Goal: Task Accomplishment & Management: Use online tool/utility

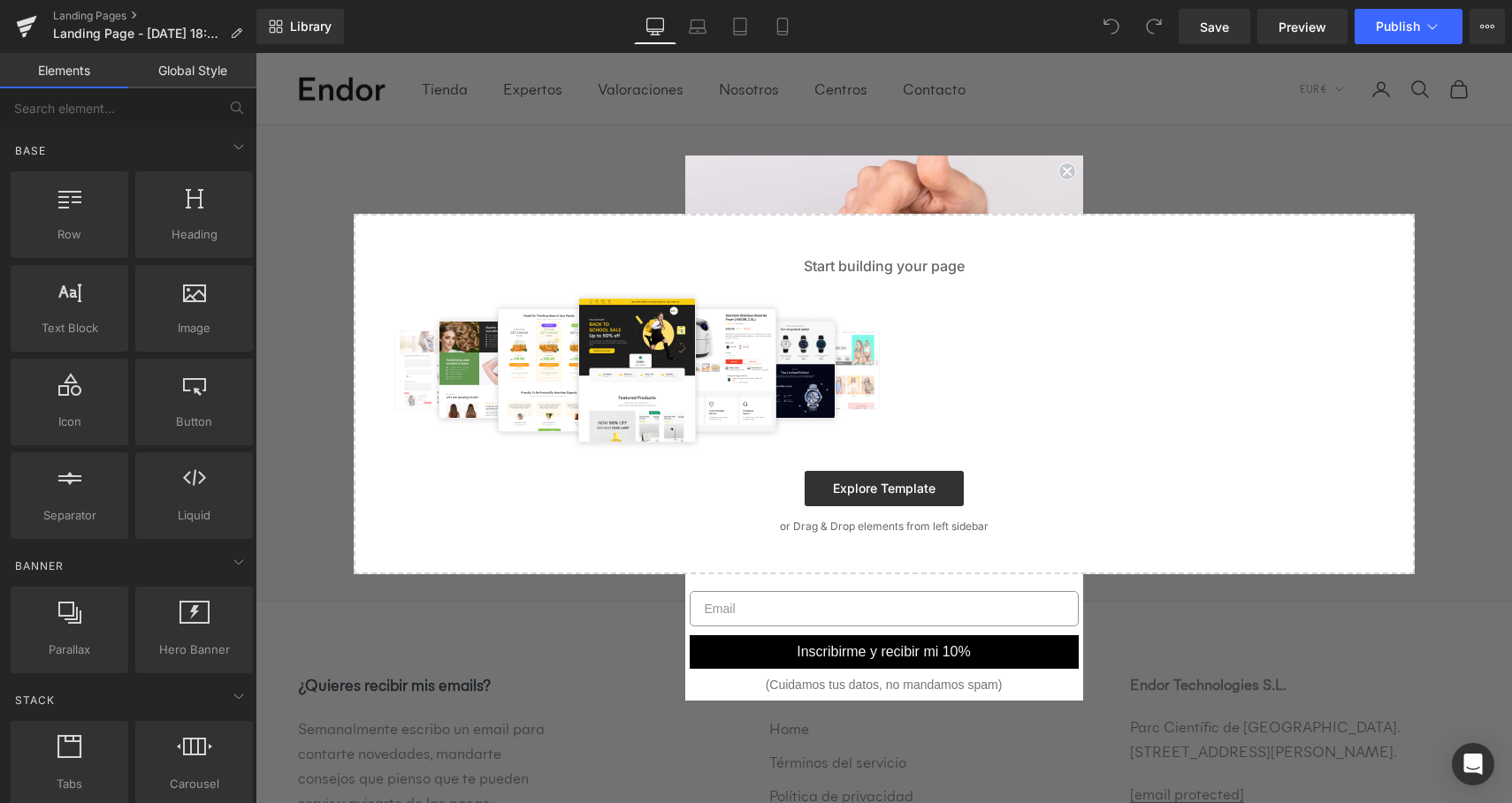
click at [1064, 167] on circle "Close dialog" at bounding box center [1067, 170] width 17 height 17
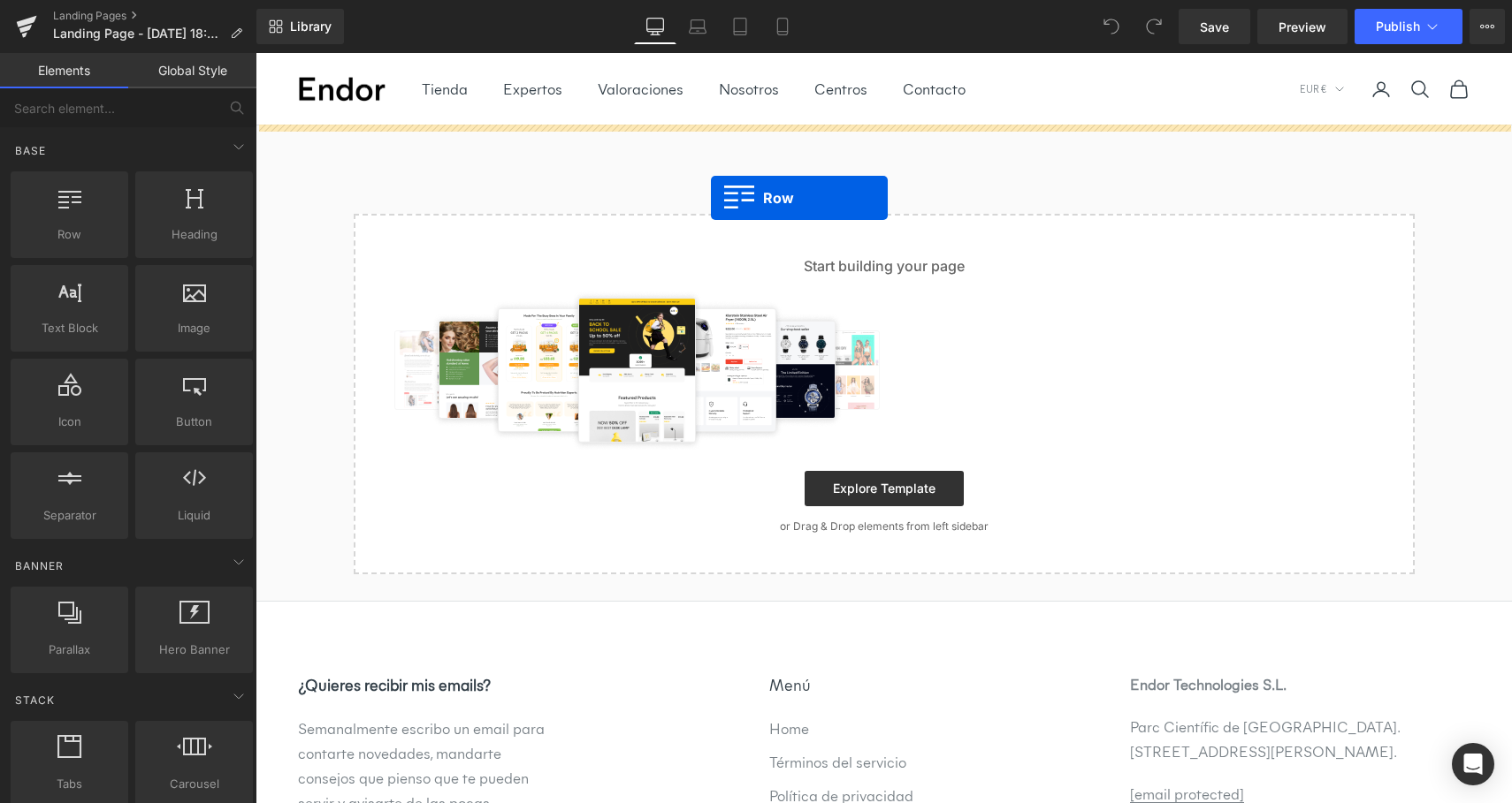
drag, startPoint x: 319, startPoint y: 261, endPoint x: 711, endPoint y: 198, distance: 397.0
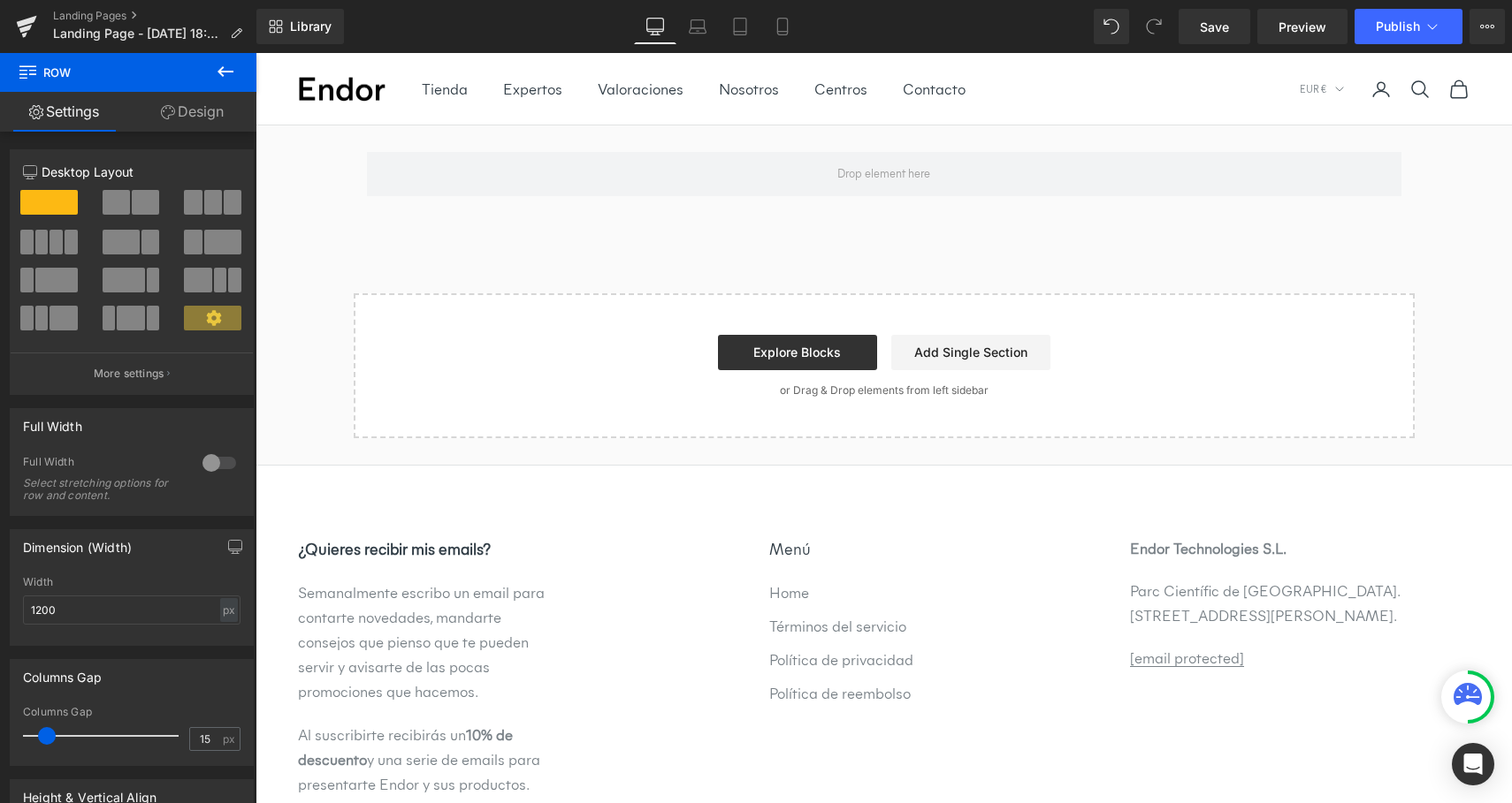
click at [222, 67] on icon at bounding box center [225, 71] width 16 height 11
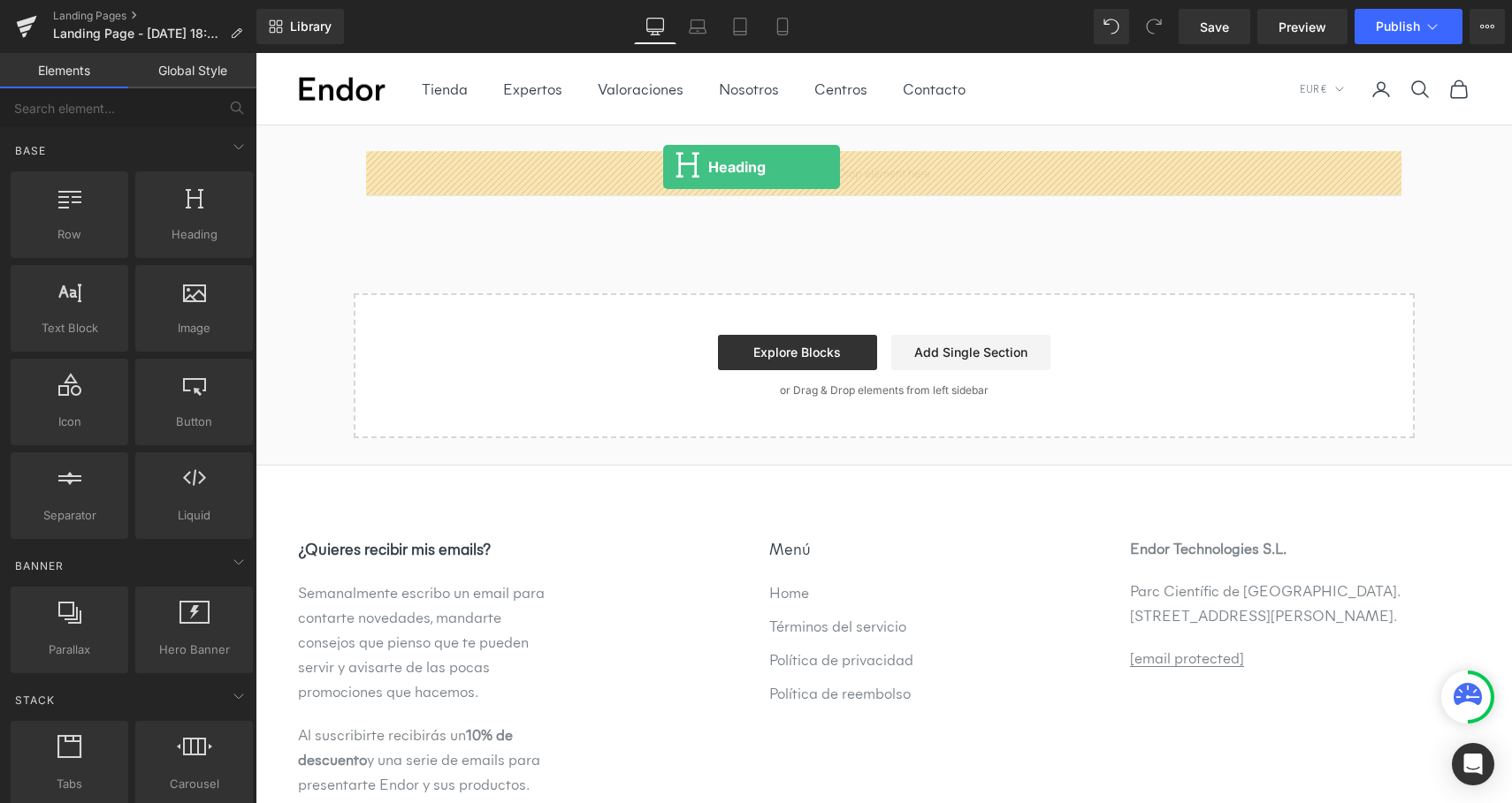
drag, startPoint x: 446, startPoint y: 256, endPoint x: 664, endPoint y: 167, distance: 235.5
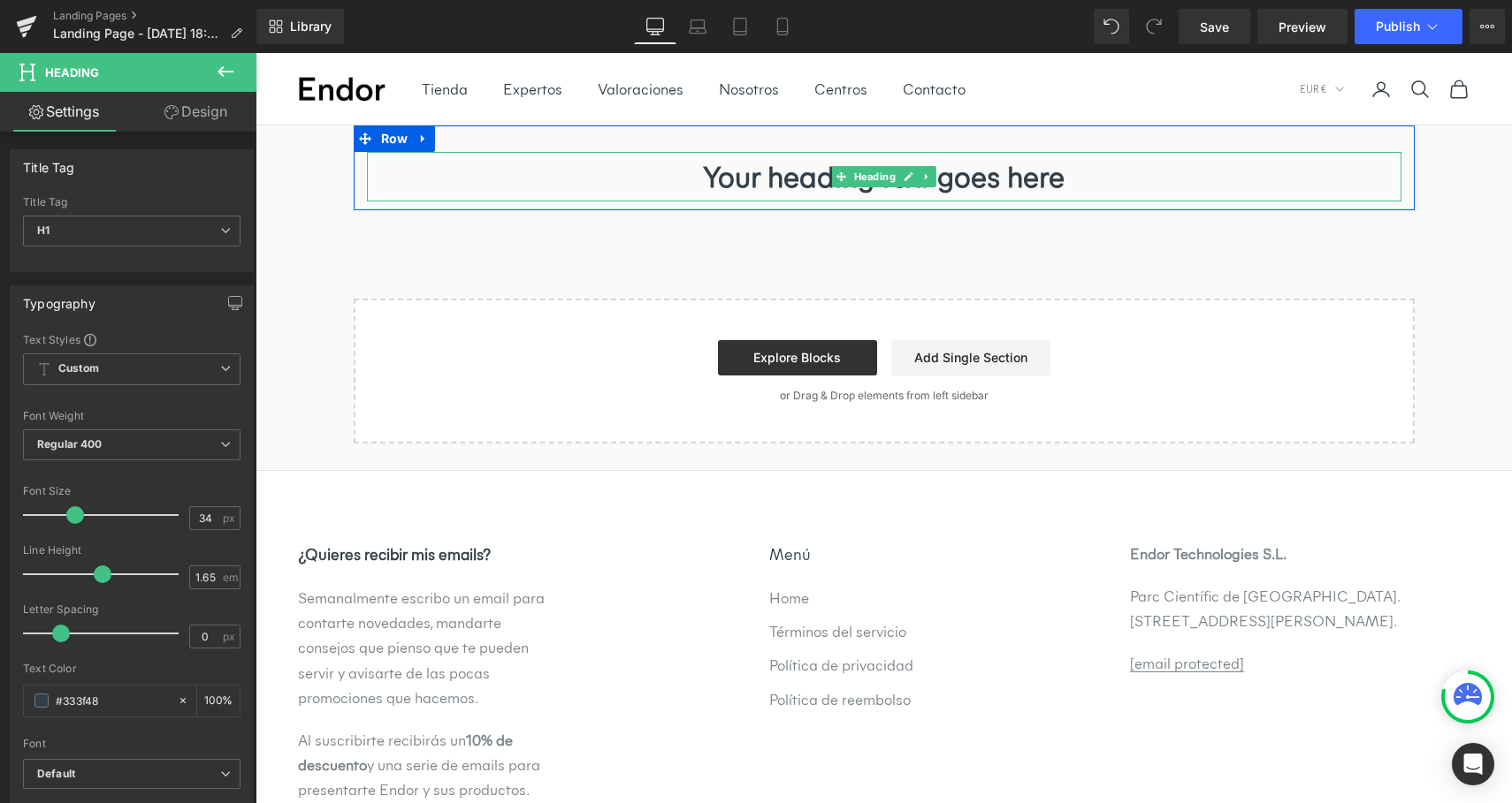
click at [983, 181] on h1 "Your heading text goes here" at bounding box center [884, 176] width 1034 height 50
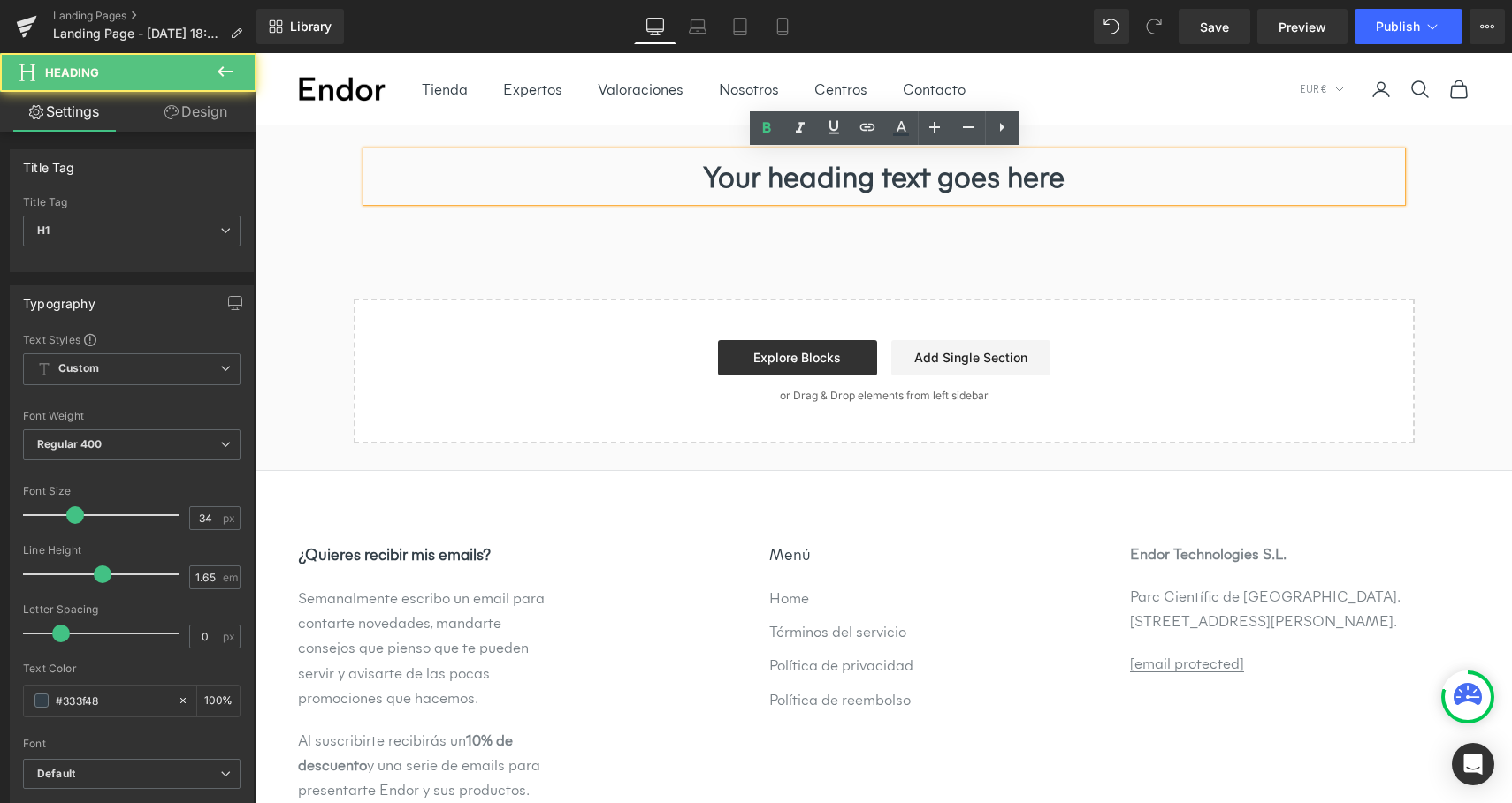
click at [983, 181] on h1 "Your heading text goes here" at bounding box center [884, 176] width 1034 height 50
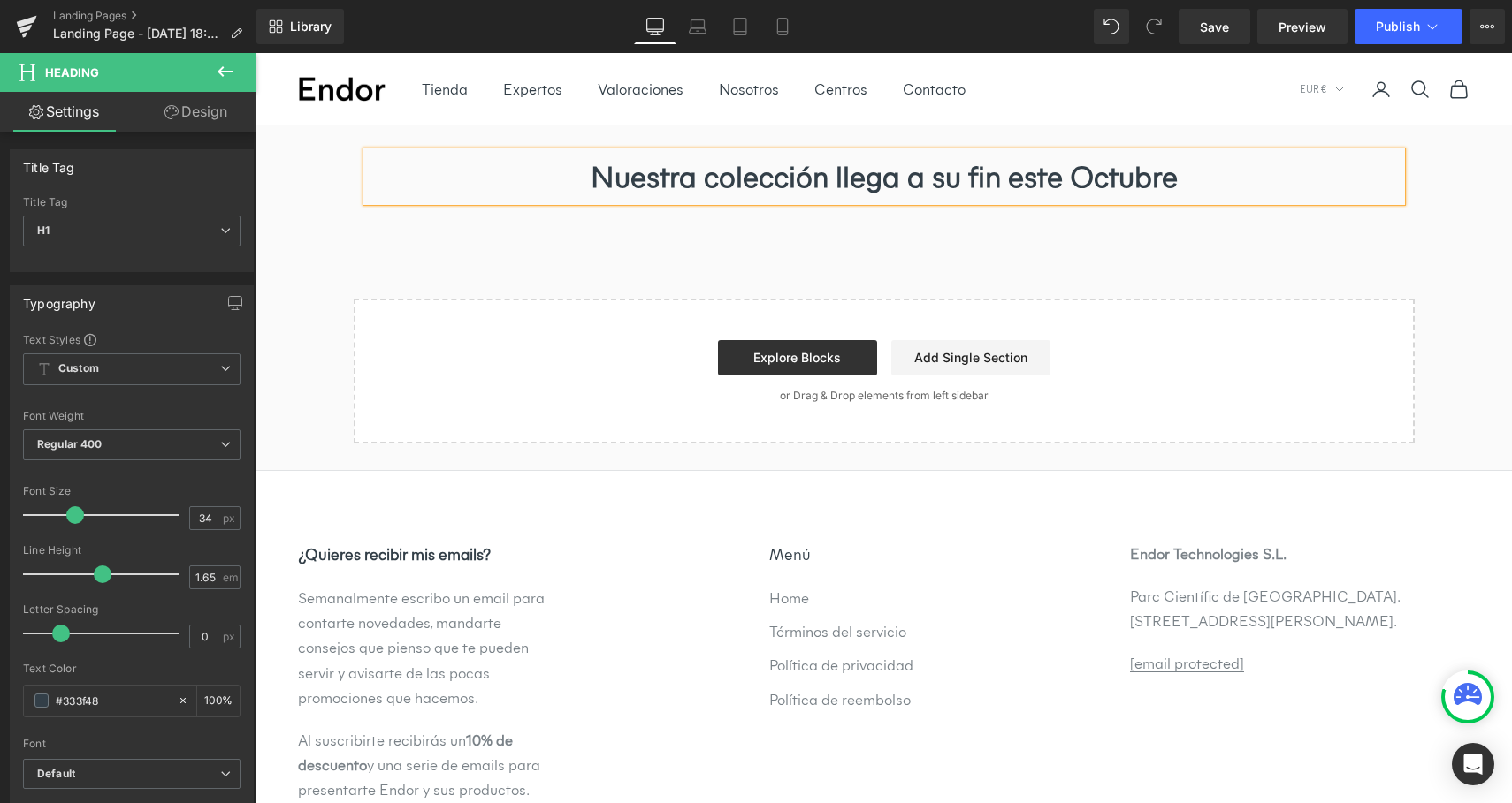
click at [872, 175] on h1 "Nuestra colección llega a su fin este Octubre" at bounding box center [884, 176] width 1034 height 50
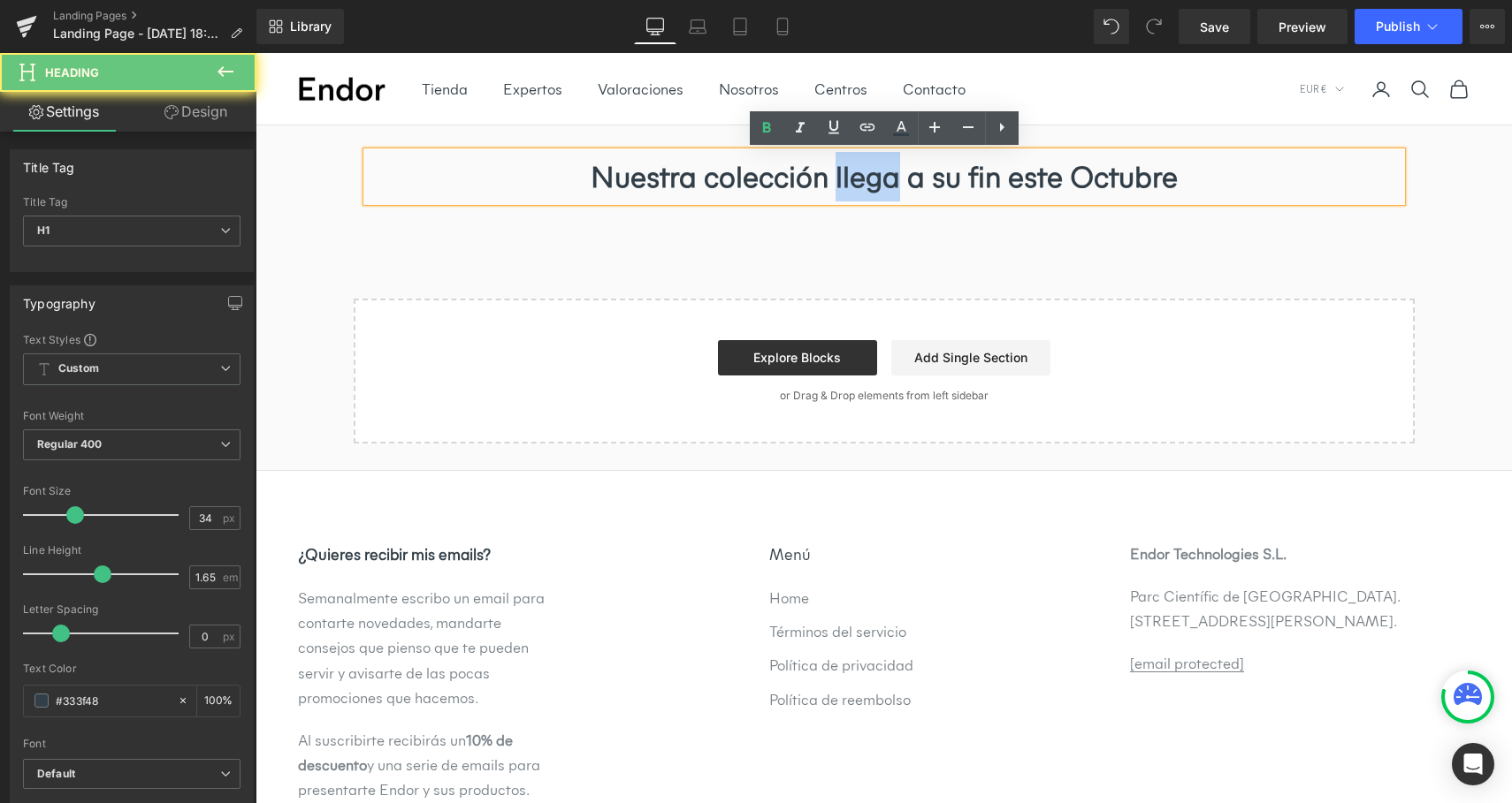
click at [872, 175] on h1 "Nuestra colección llega a su fin este Octubre" at bounding box center [884, 176] width 1034 height 50
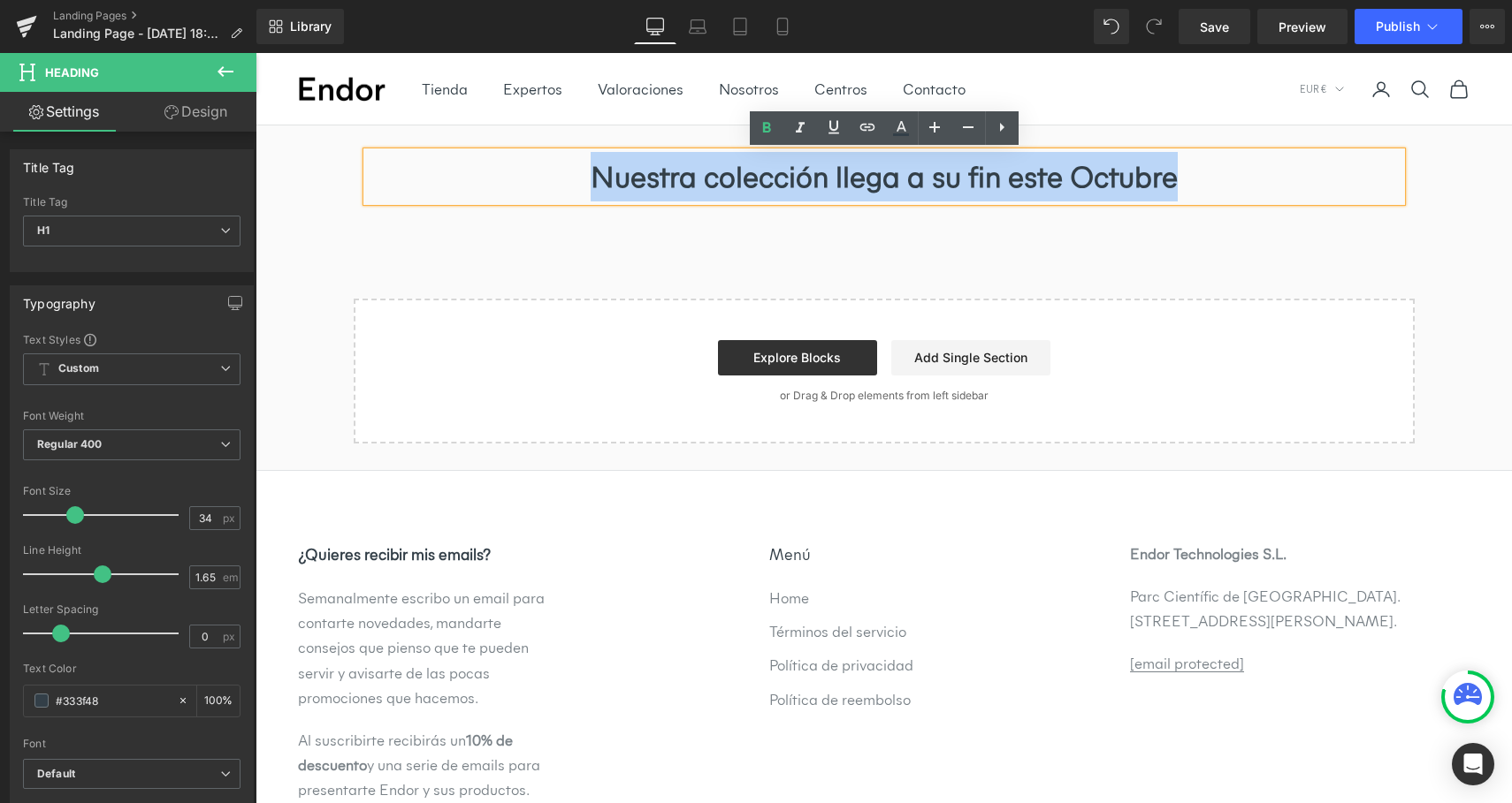
click at [858, 239] on div "Nuestra colección llega a su fin este Octubre Heading Row Select your layout" at bounding box center [884, 284] width 1257 height 318
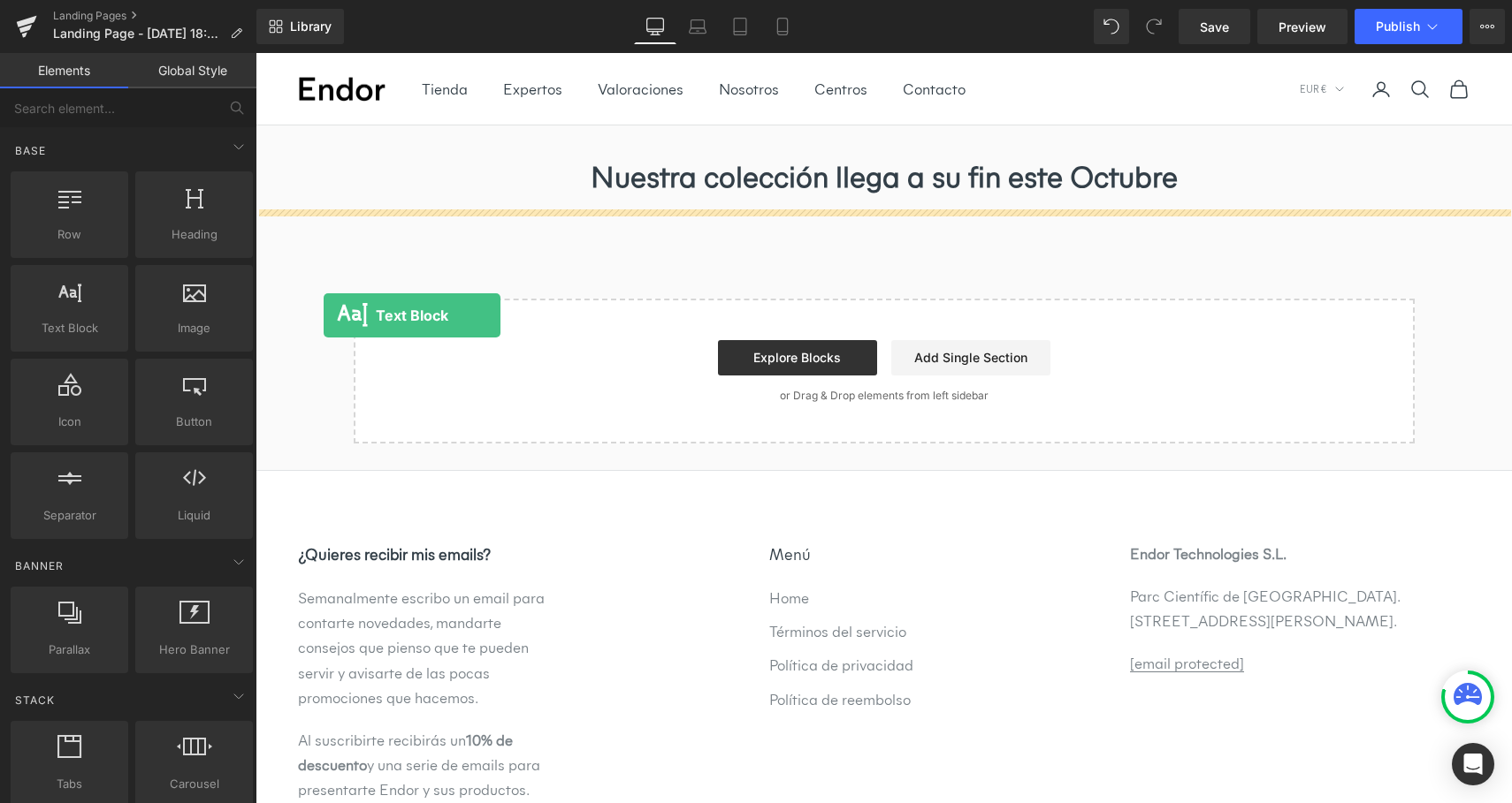
drag, startPoint x: 347, startPoint y: 350, endPoint x: 325, endPoint y: 312, distance: 43.9
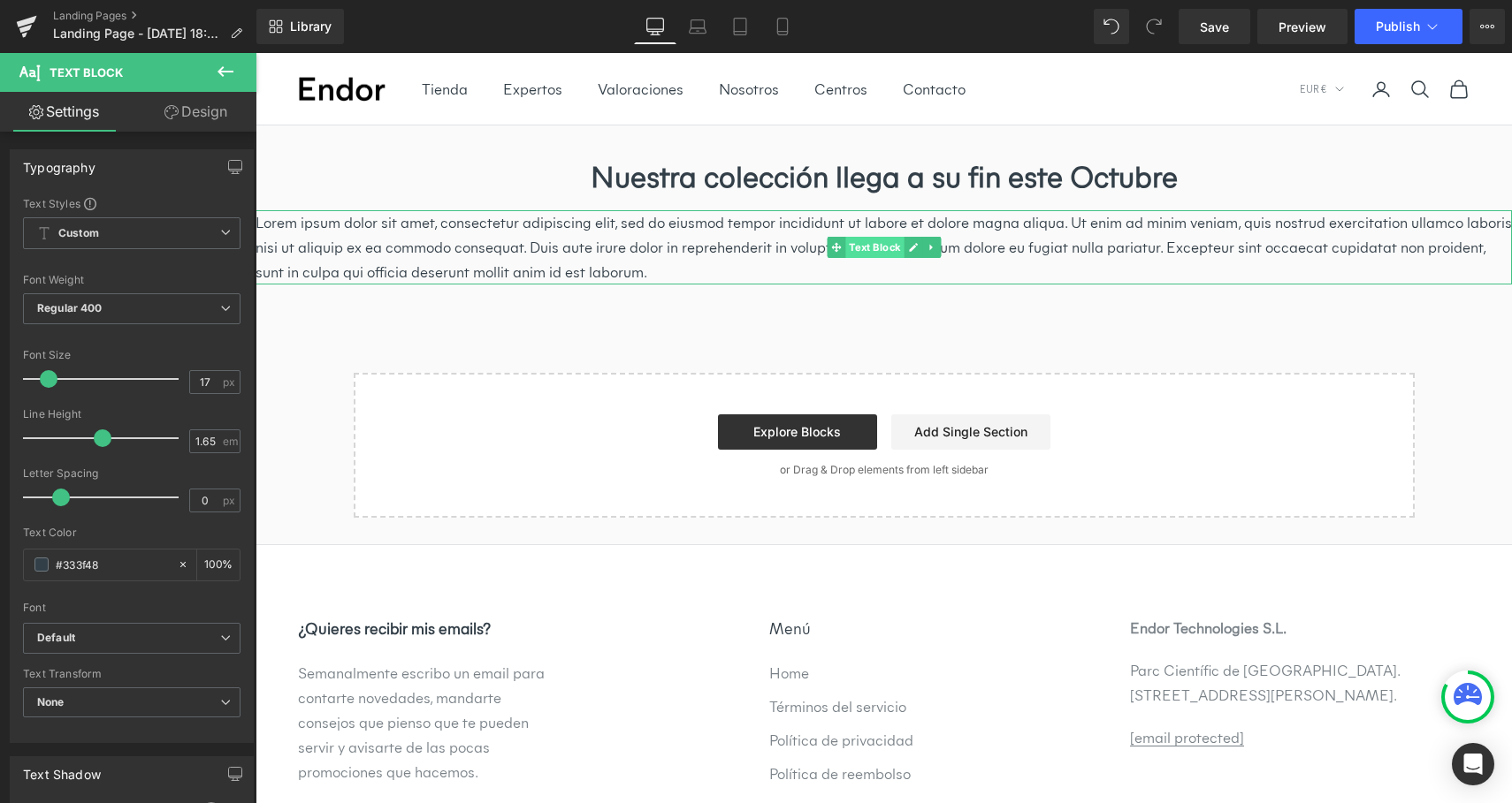
click at [860, 248] on span "Text Block" at bounding box center [875, 247] width 59 height 22
type input "18"
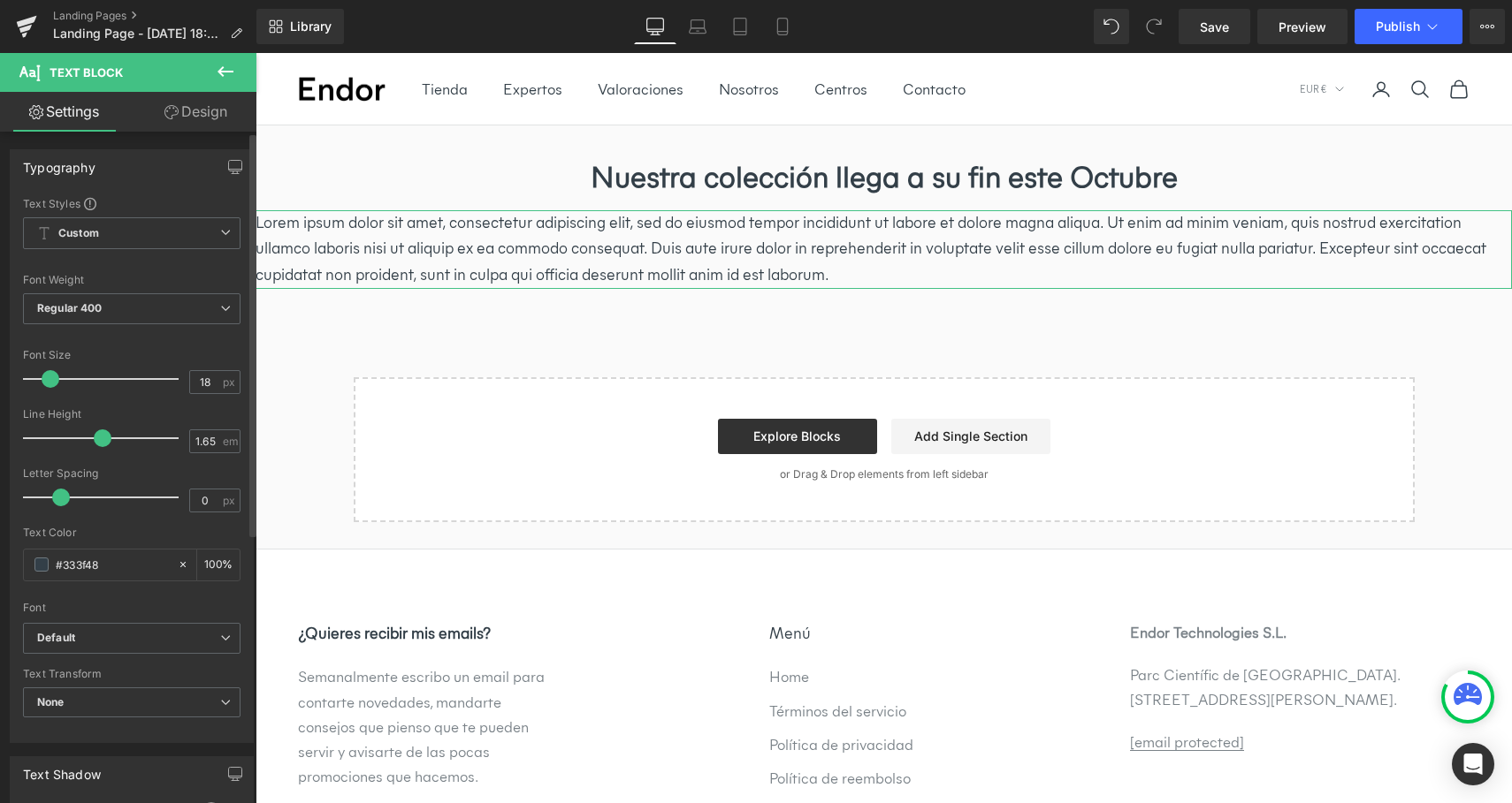
click at [52, 385] on span at bounding box center [50, 379] width 18 height 18
type input "1.6"
click at [95, 442] on span at bounding box center [96, 438] width 18 height 18
click at [207, 111] on link "Design" at bounding box center [196, 112] width 128 height 40
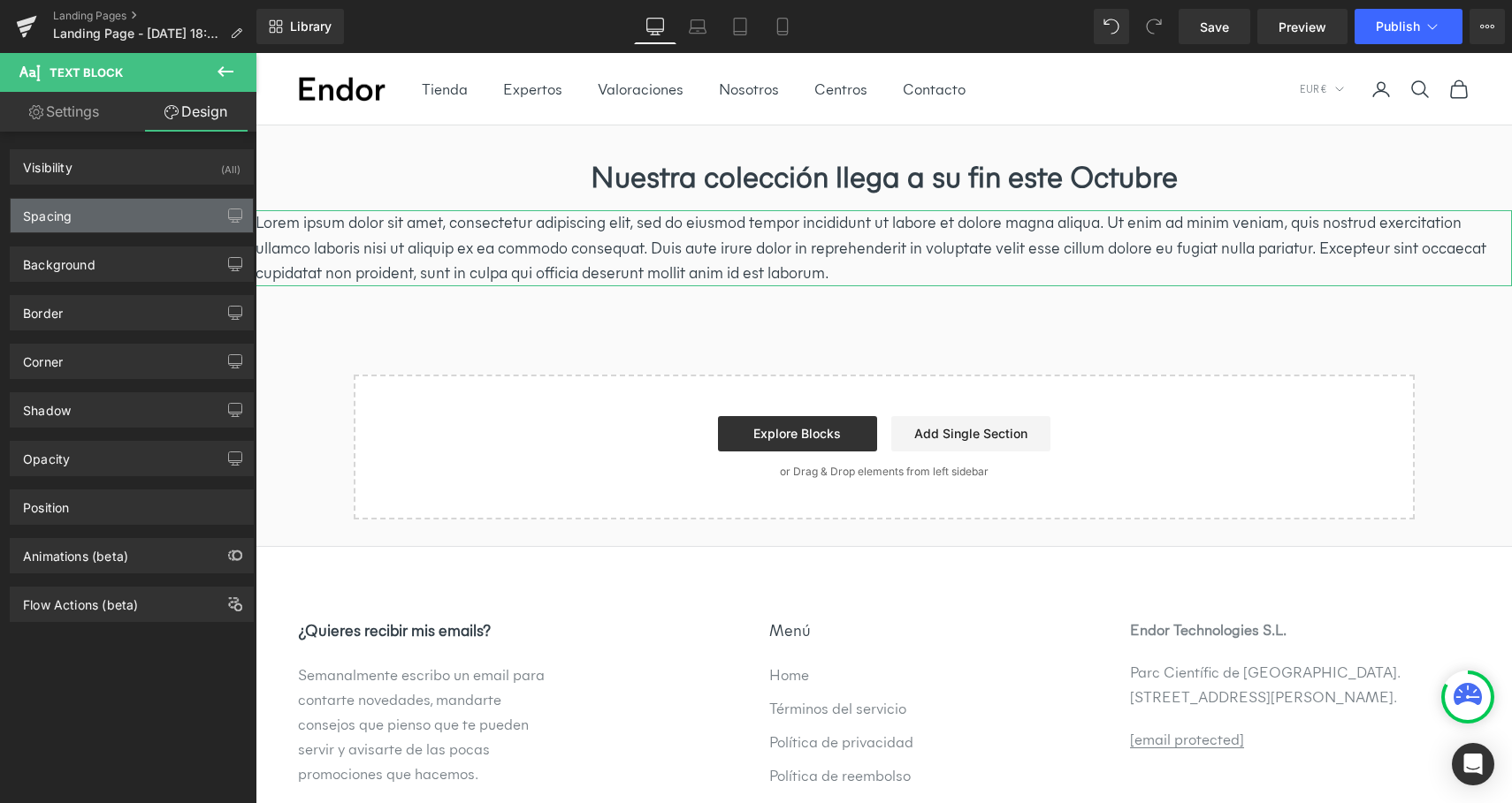
click at [129, 217] on div "Spacing" at bounding box center [132, 215] width 243 height 33
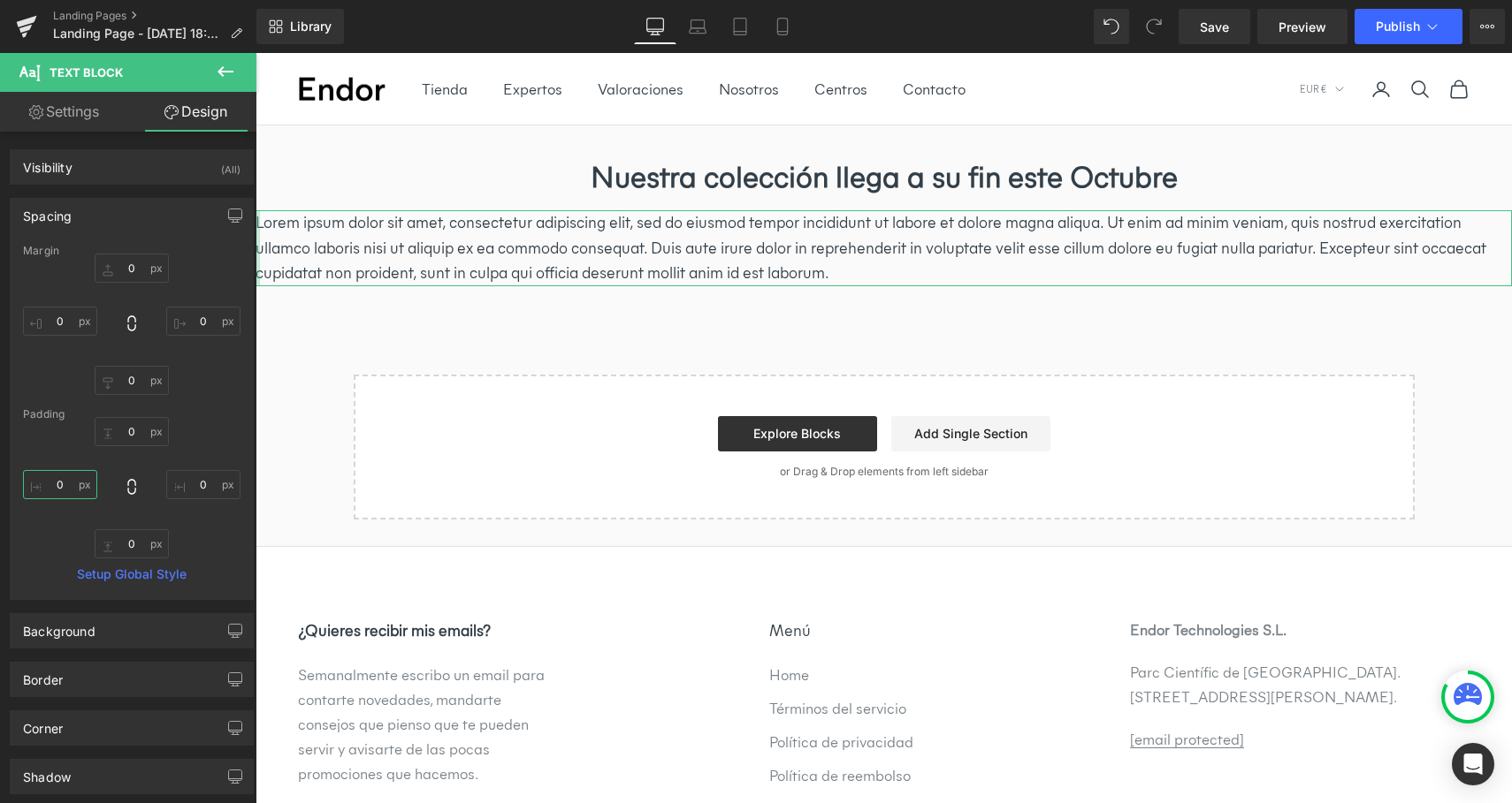
click at [59, 490] on input "0" at bounding box center [60, 485] width 74 height 29
type input "5"
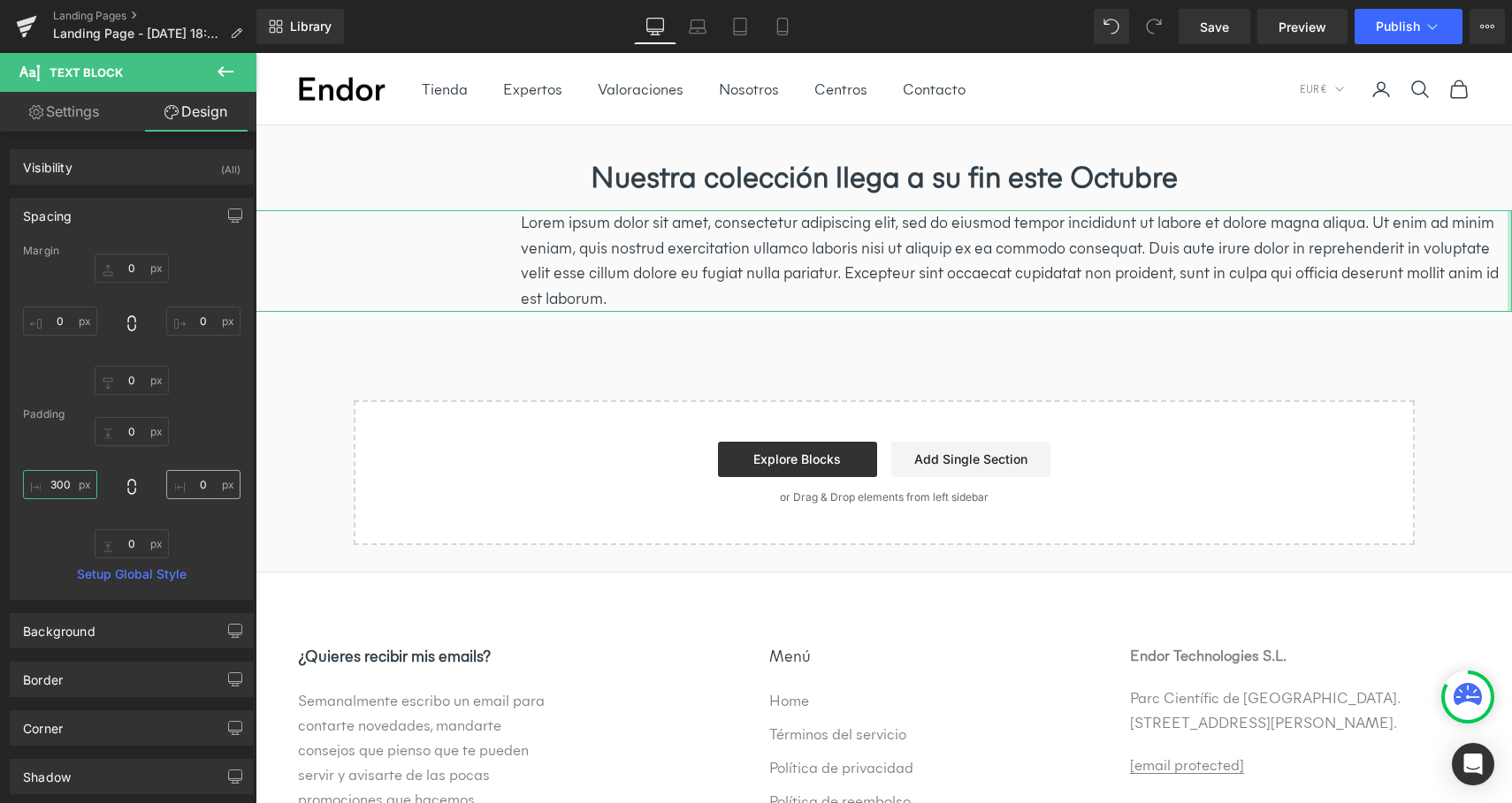
type input "300"
click at [194, 482] on input "0" at bounding box center [204, 485] width 74 height 29
type input "300"
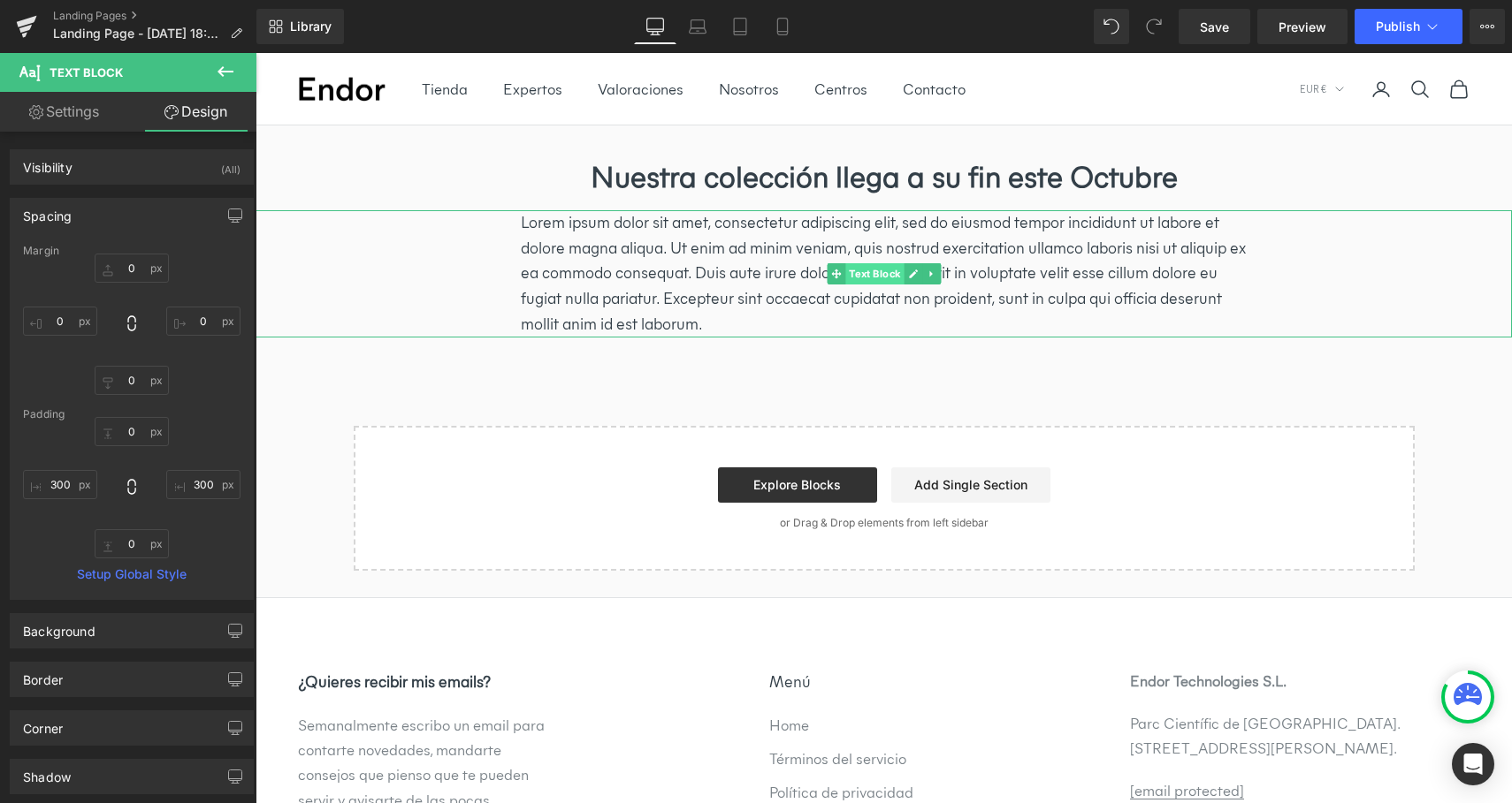
click at [876, 273] on span "Text Block" at bounding box center [875, 274] width 59 height 22
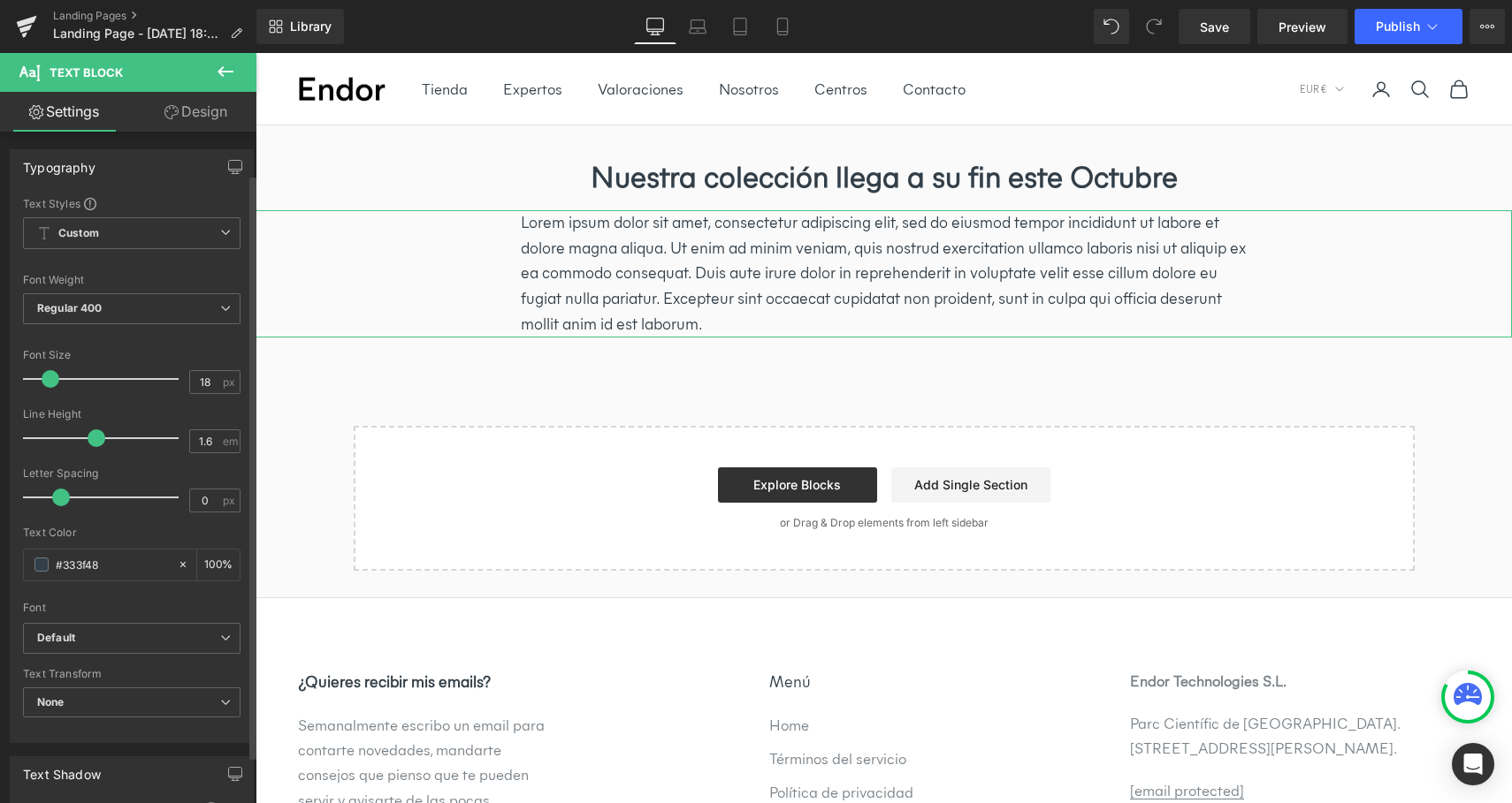
scroll to position [447, 0]
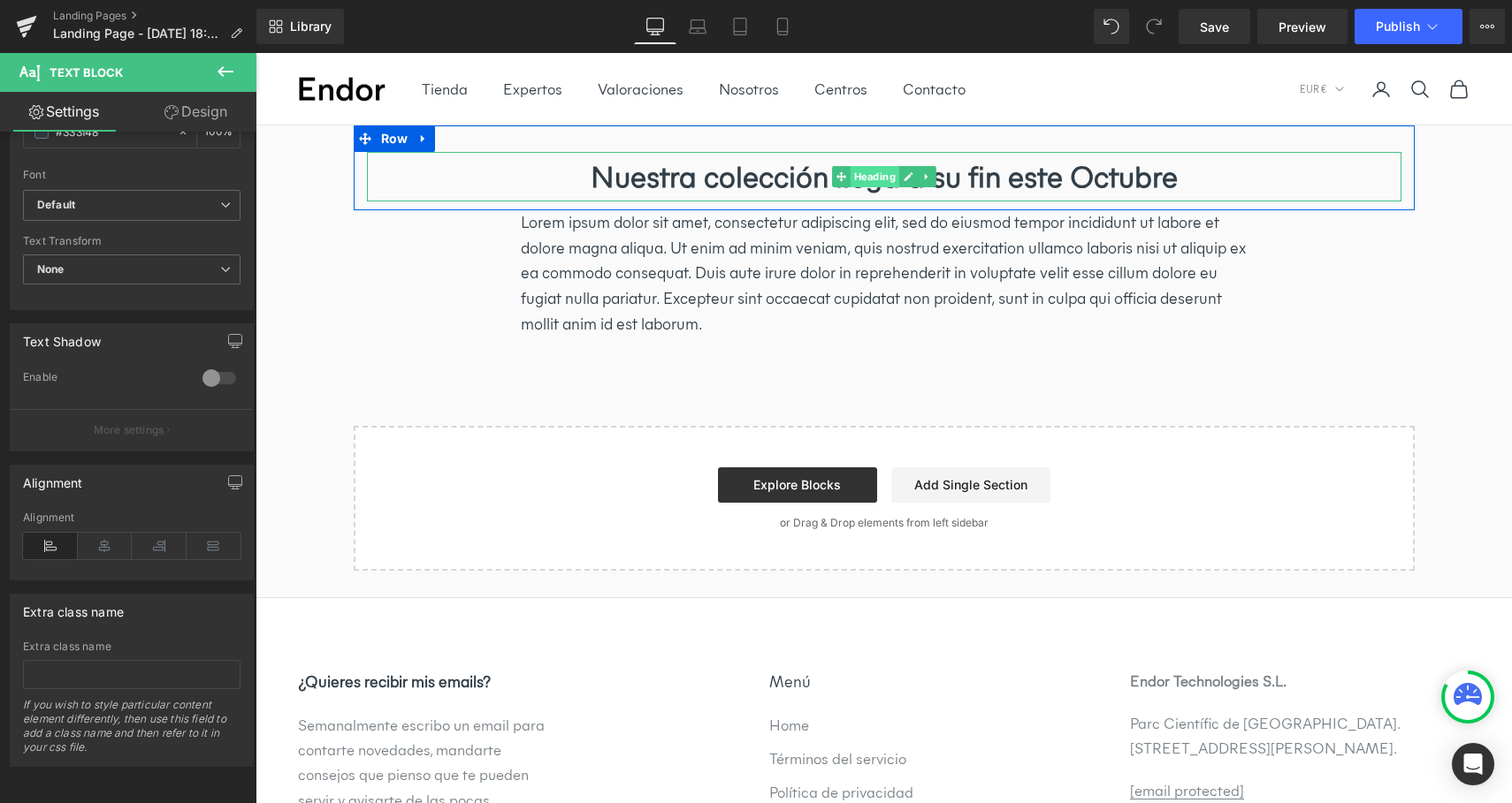
click at [879, 177] on span "Heading" at bounding box center [874, 177] width 49 height 22
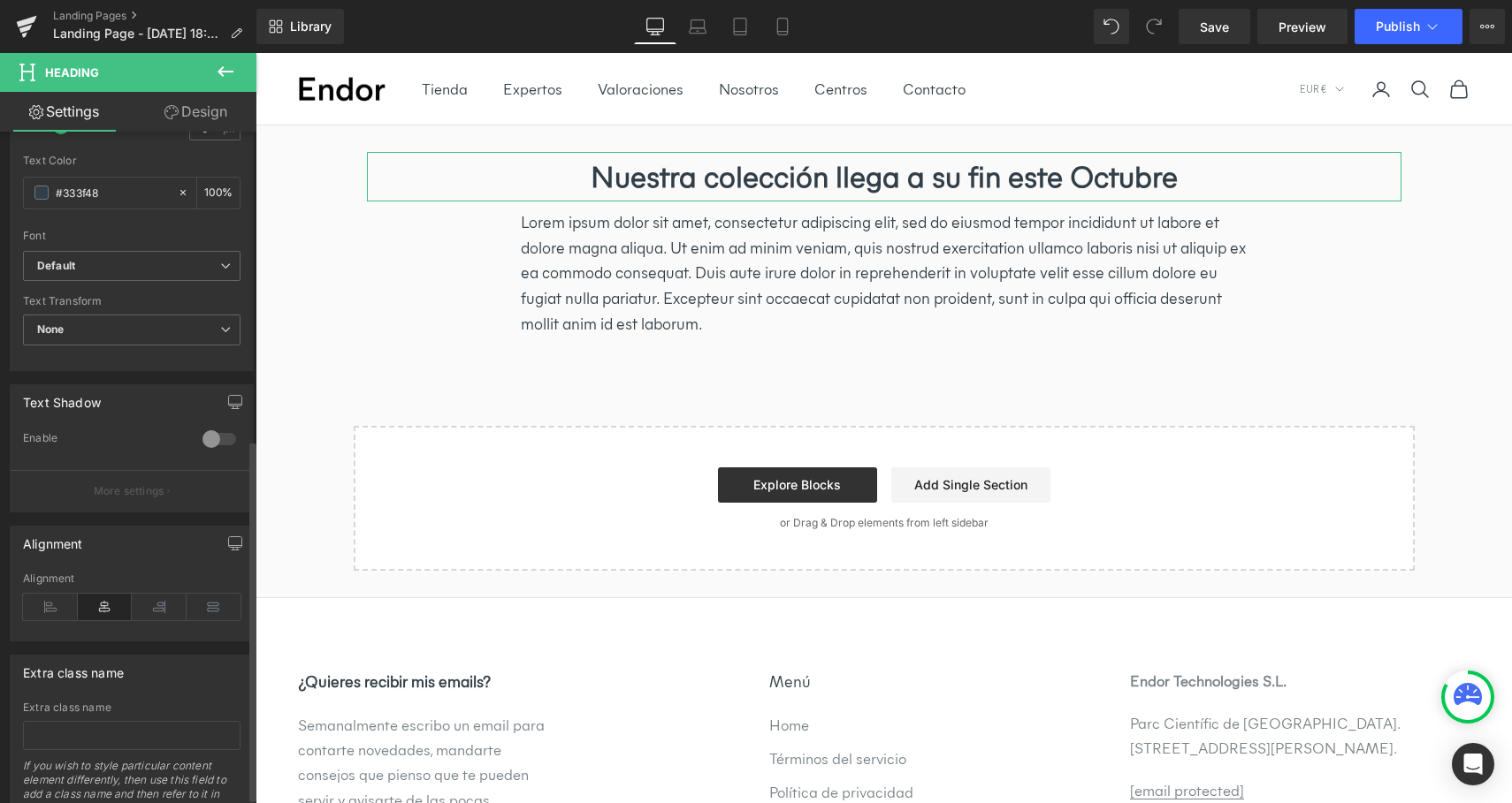
scroll to position [582, 0]
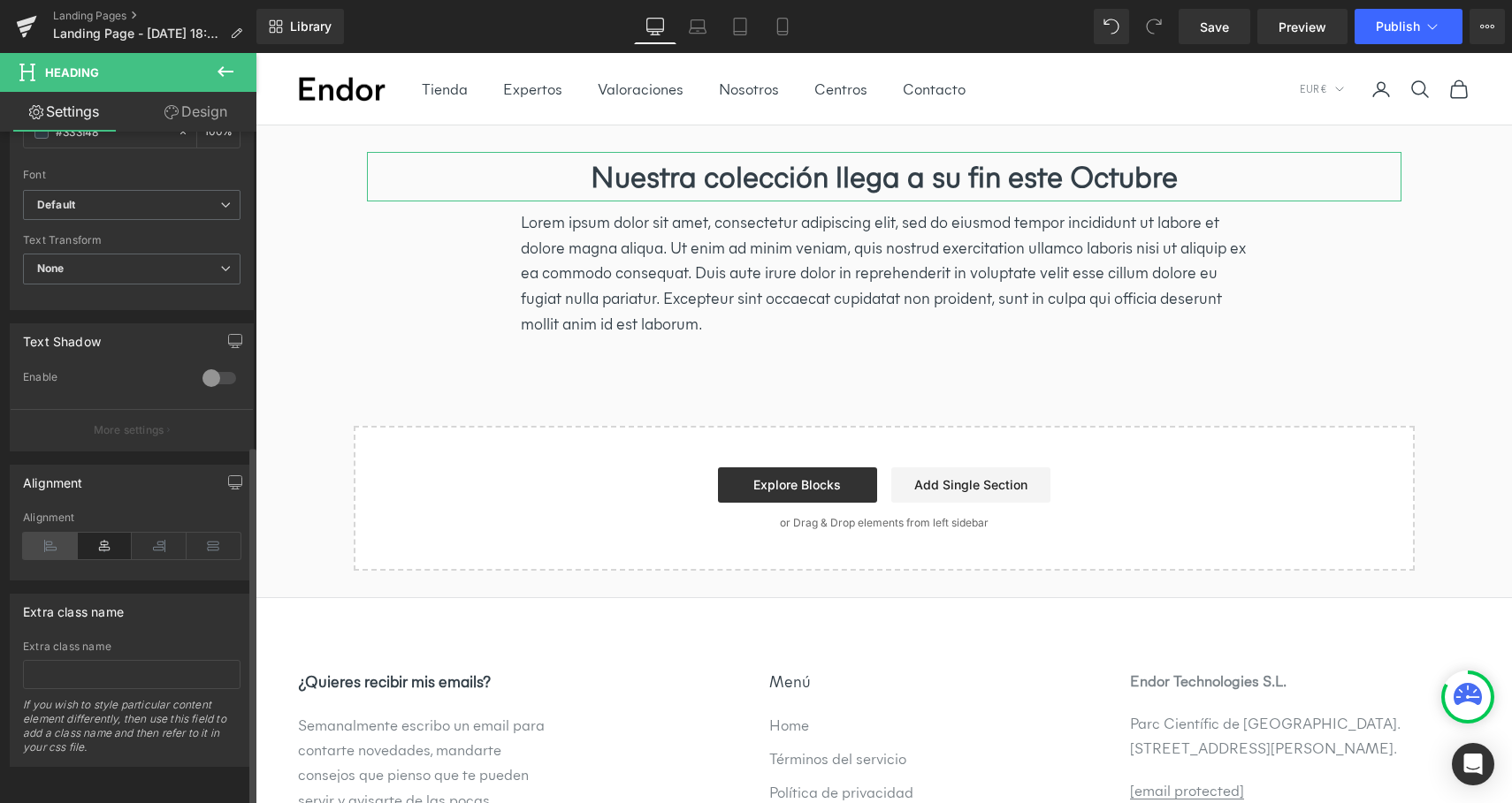
click at [50, 538] on icon at bounding box center [50, 546] width 55 height 26
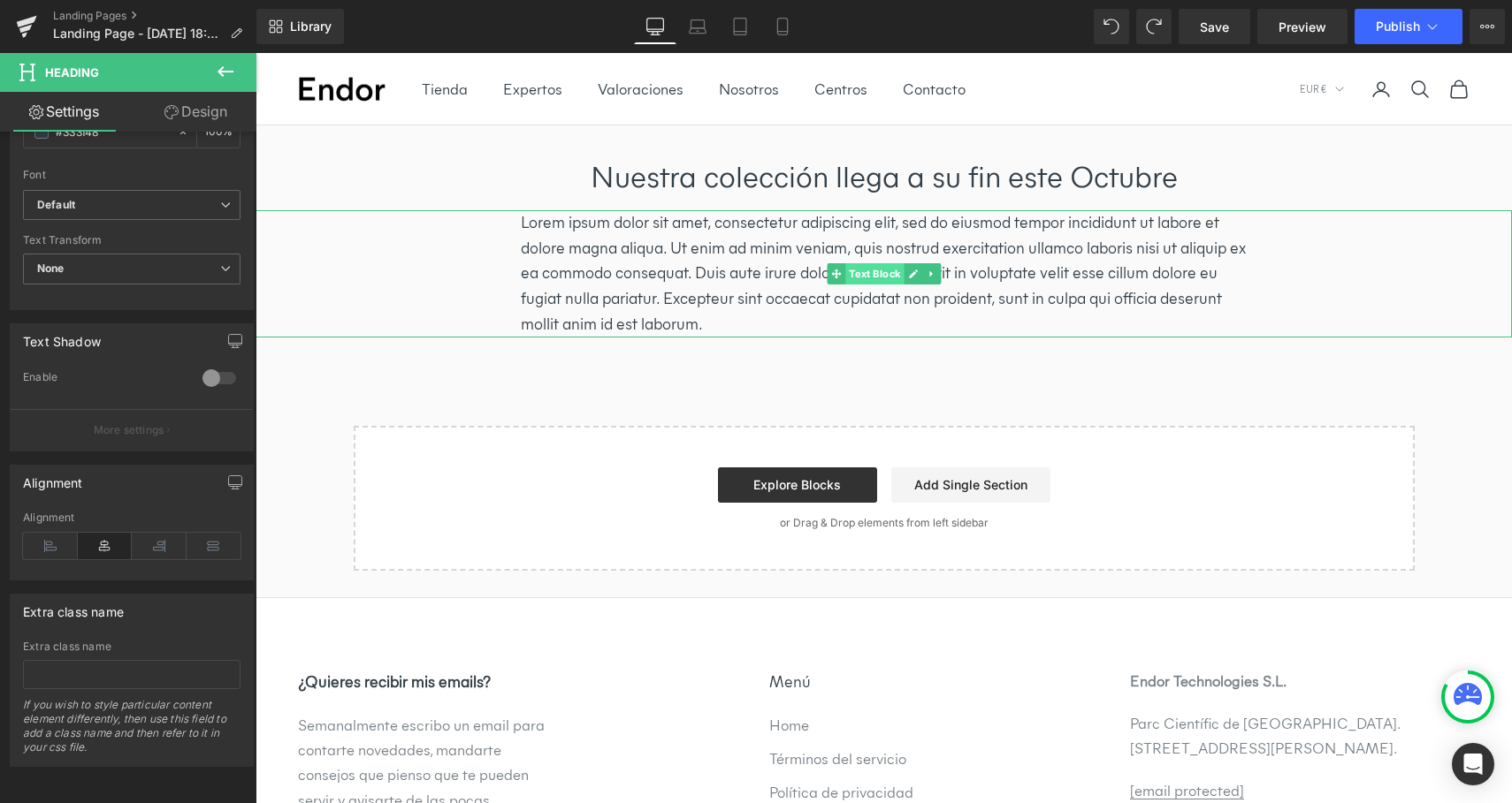
click at [881, 279] on span "Text Block" at bounding box center [875, 274] width 59 height 22
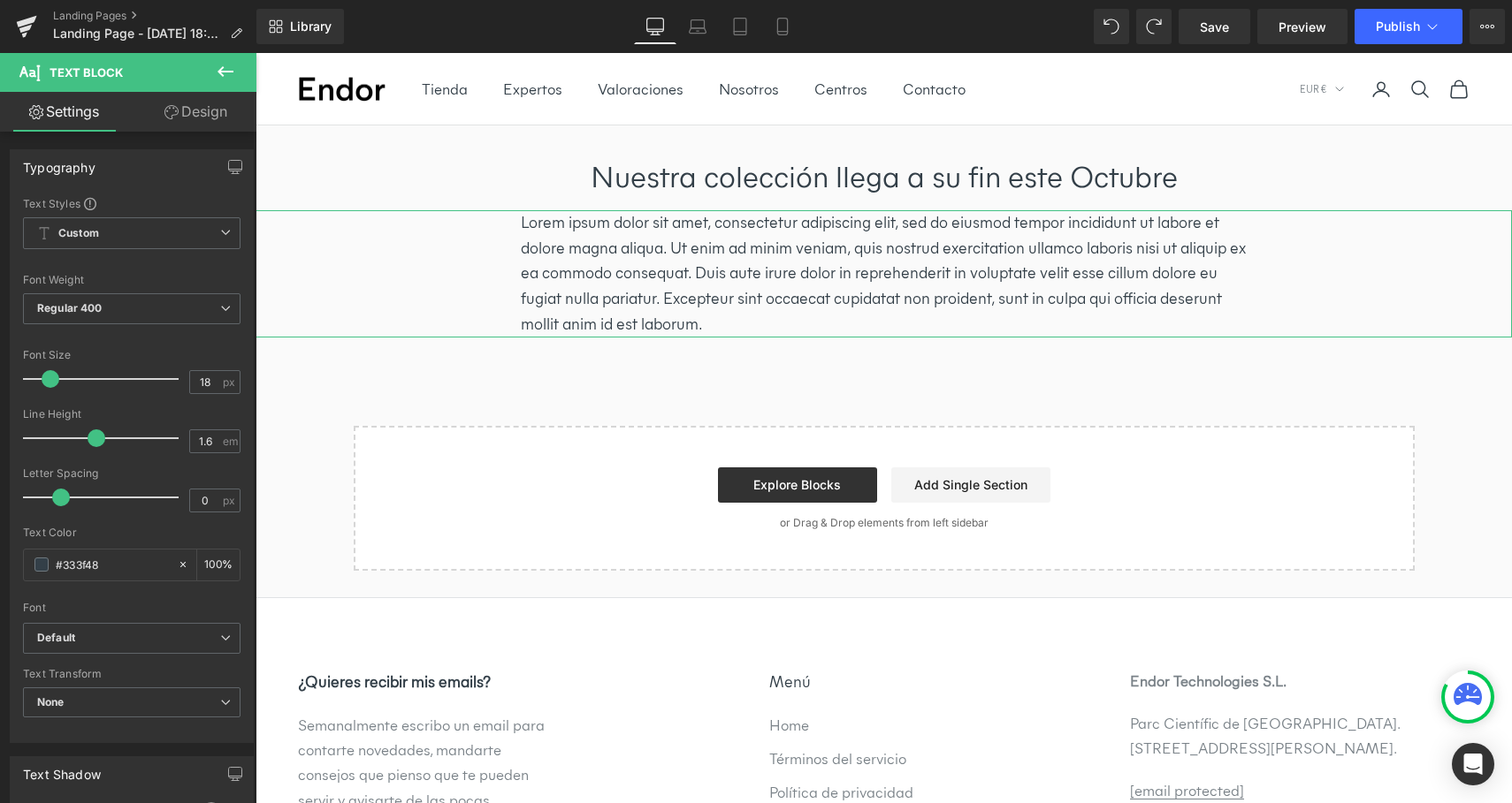
click at [206, 108] on link "Design" at bounding box center [196, 112] width 128 height 40
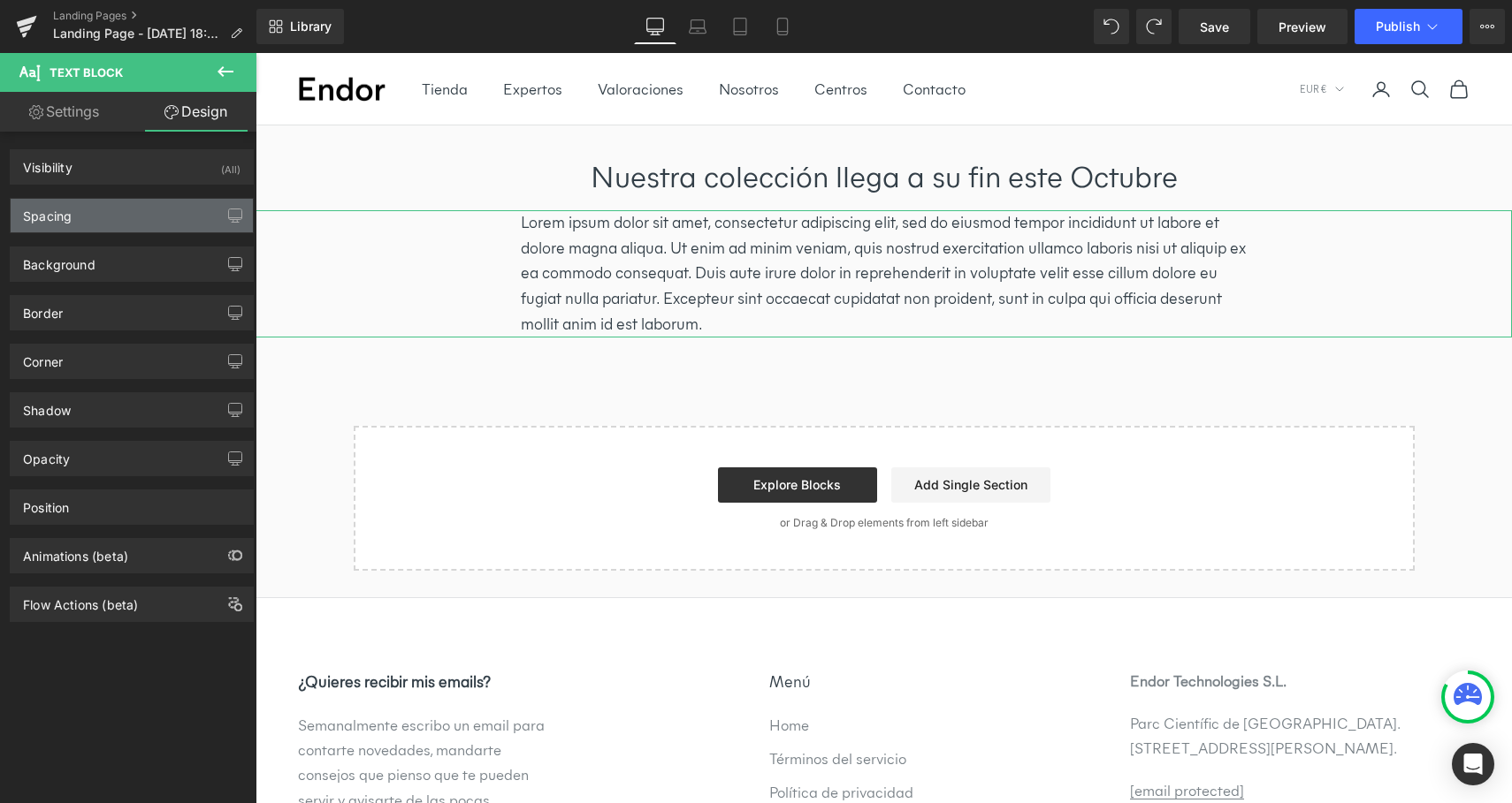
click at [159, 215] on div "Spacing" at bounding box center [132, 215] width 243 height 33
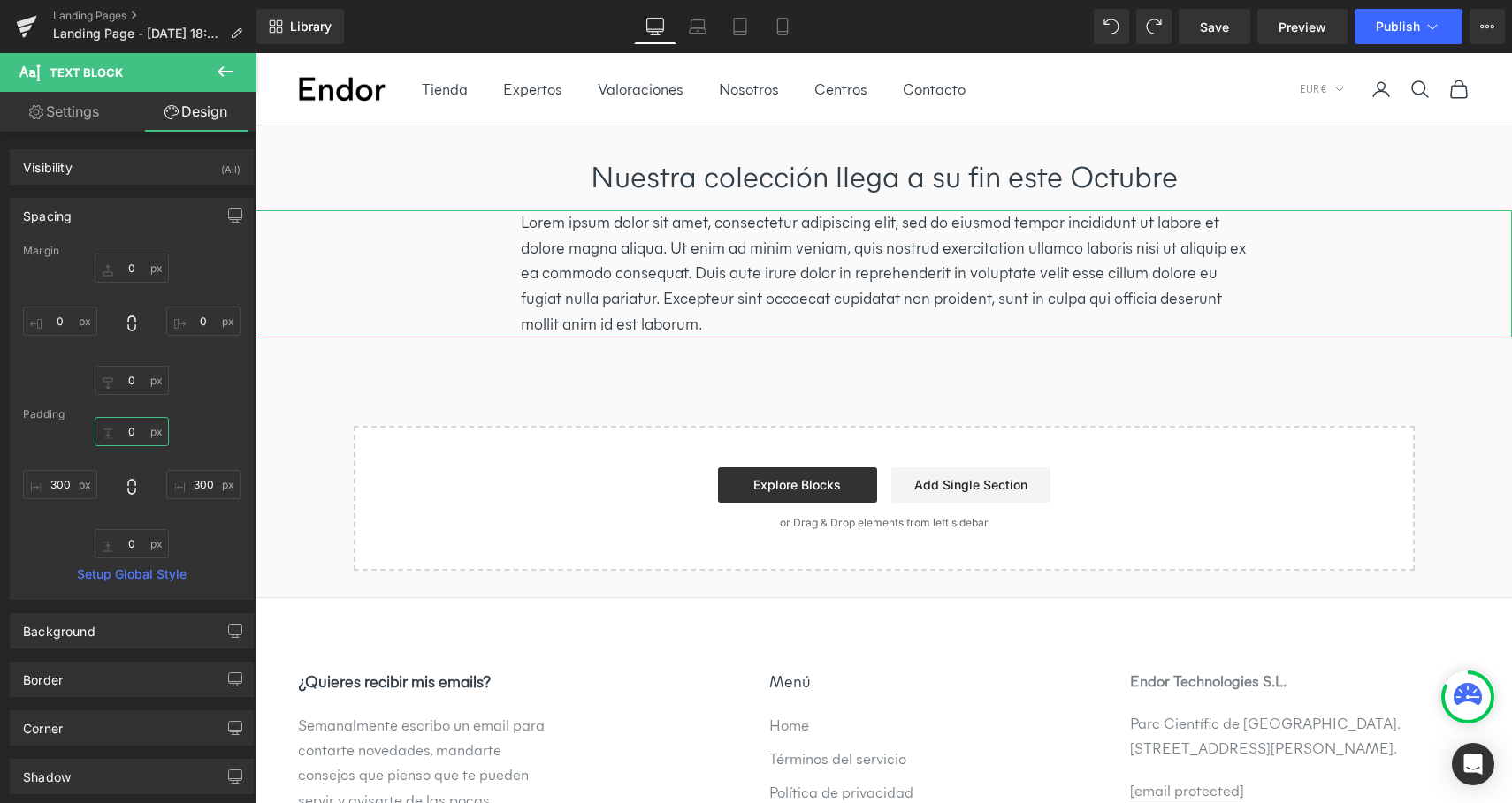
click at [124, 434] on input "0" at bounding box center [132, 432] width 74 height 29
type input "40"
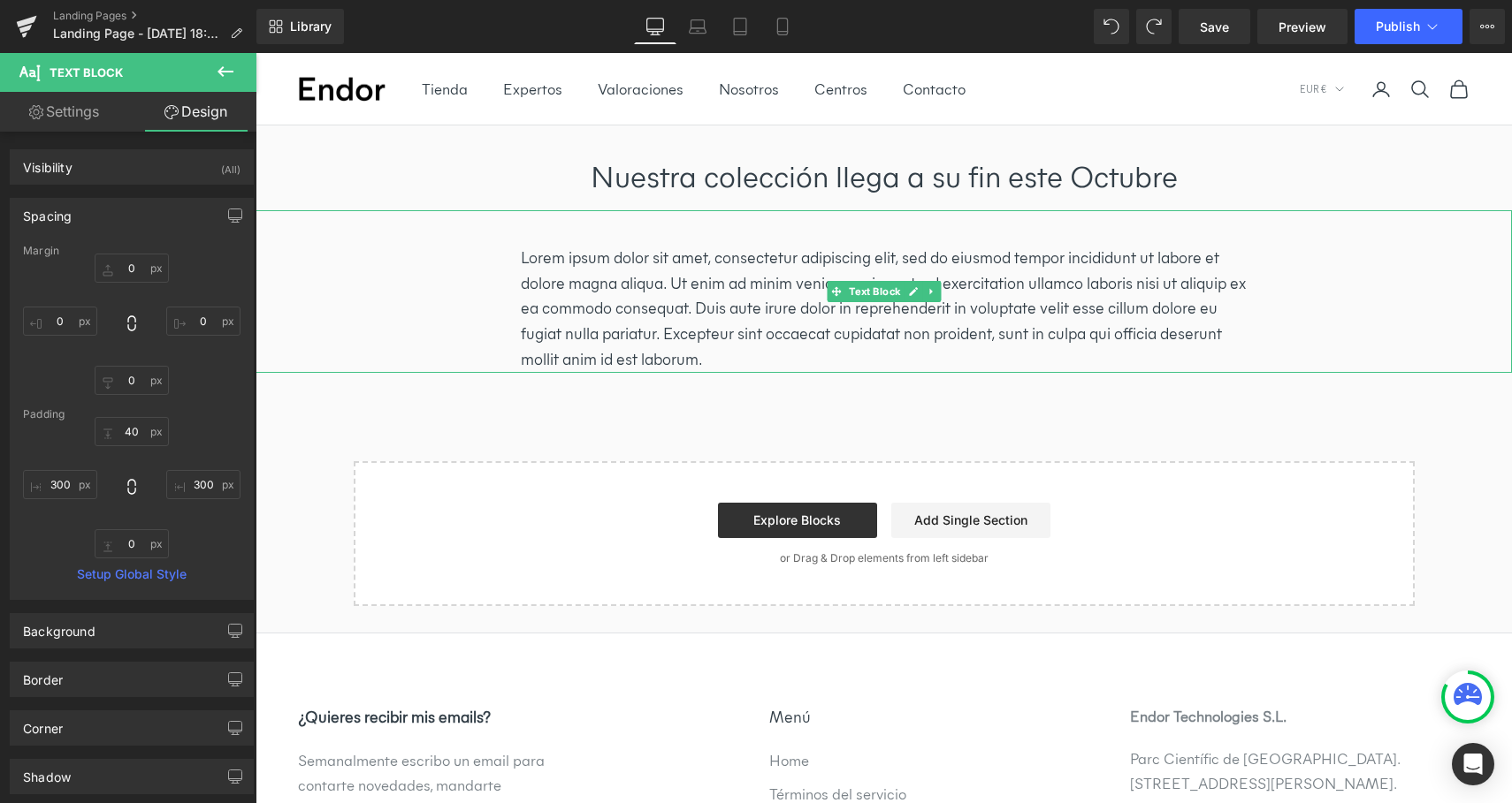
click at [727, 356] on p "Lorem ipsum dolor sit amet, consectetur adipiscing elit, sed do eiusmod tempor …" at bounding box center [884, 309] width 726 height 127
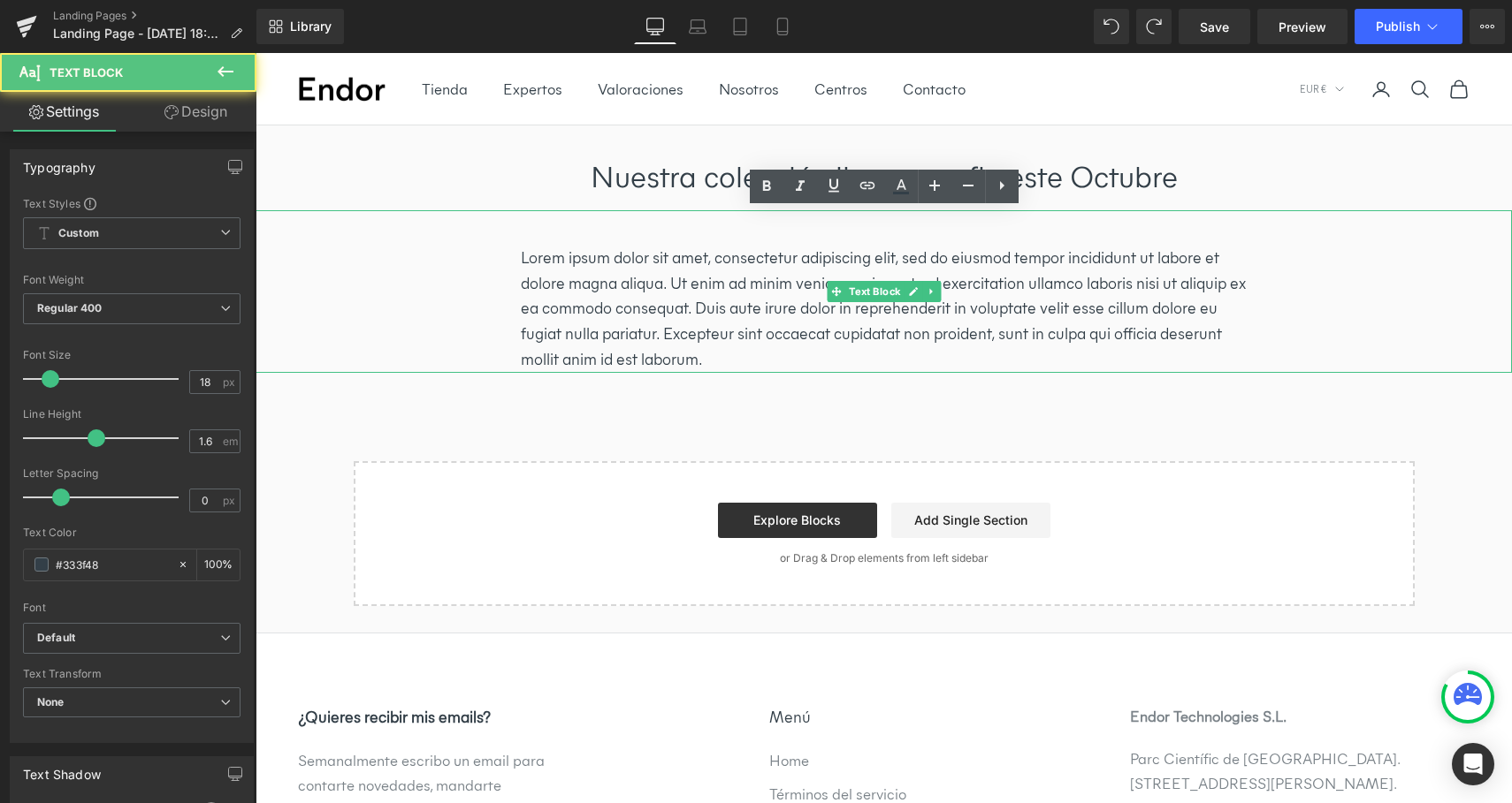
click at [727, 356] on p "Lorem ipsum dolor sit amet, consectetur adipiscing elit, sed do eiusmod tempor …" at bounding box center [884, 309] width 726 height 127
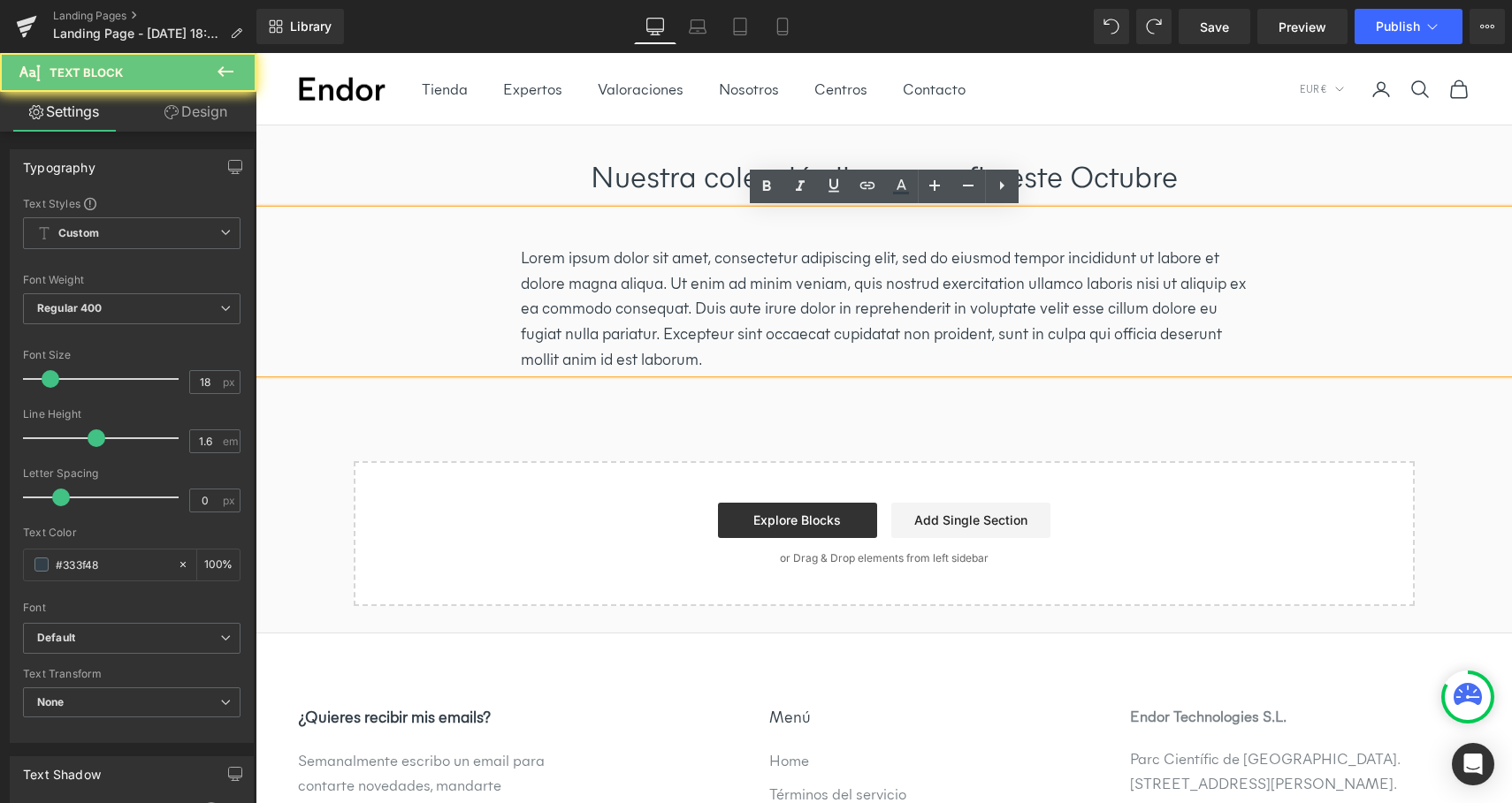
click at [727, 356] on p "Lorem ipsum dolor sit amet, consectetur adipiscing elit, sed do eiusmod tempor …" at bounding box center [884, 309] width 726 height 127
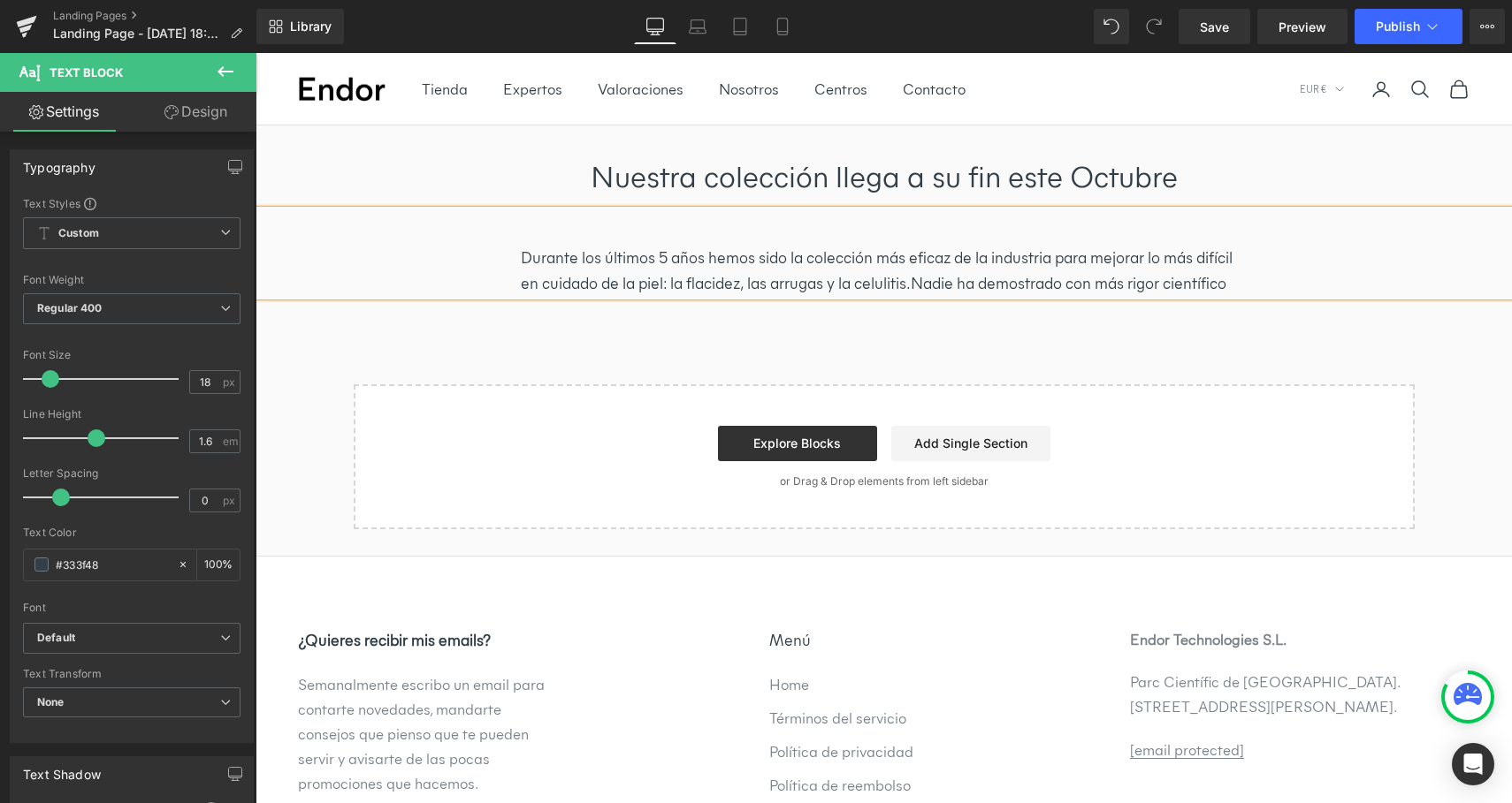
click at [846, 328] on div "Nuestra colección llega a su fin este Octubre Heading Row Durante los últimos 5…" at bounding box center [884, 328] width 1257 height 405
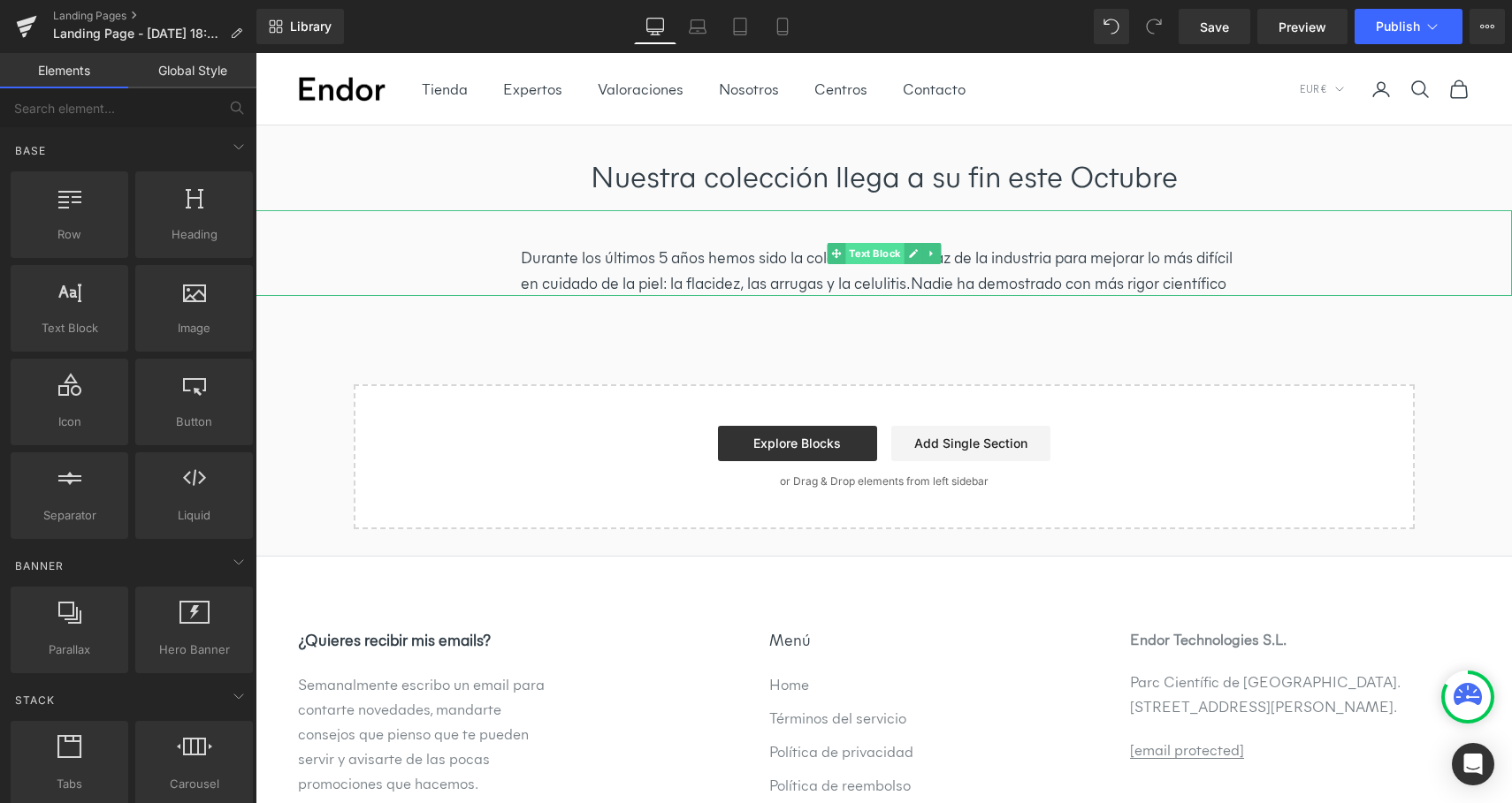
click at [885, 255] on span "Text Block" at bounding box center [875, 253] width 59 height 22
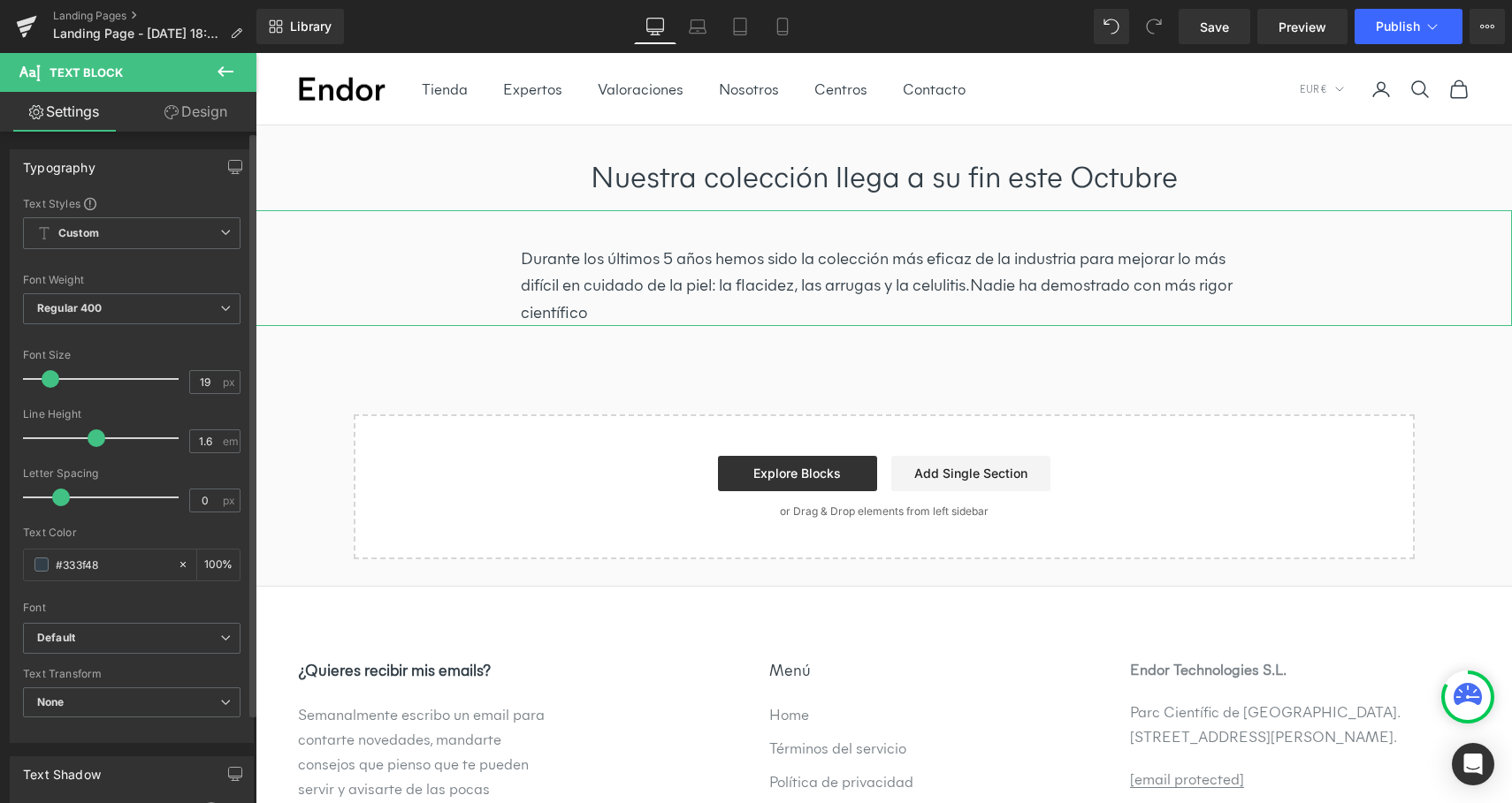
type input "20"
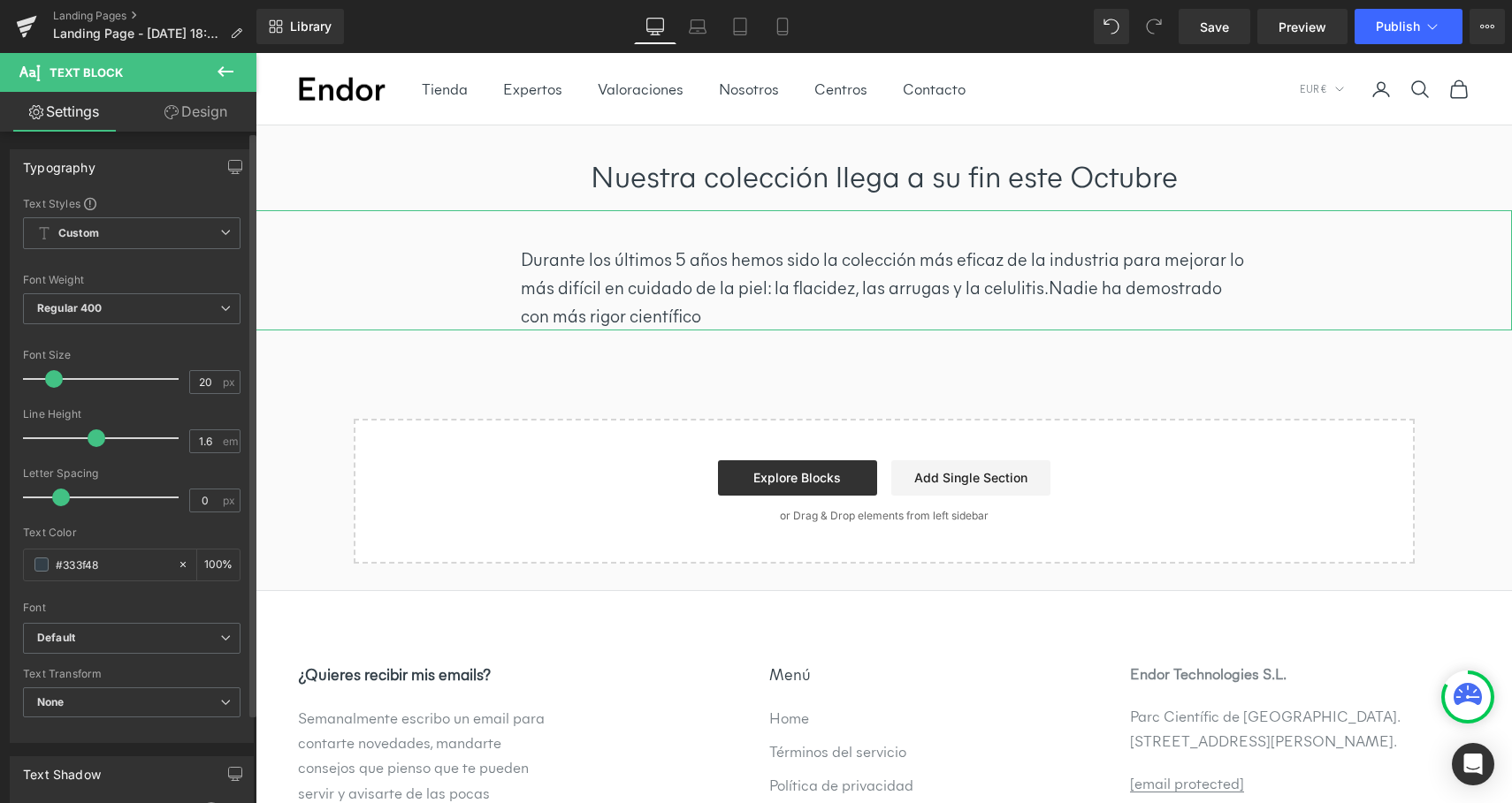
click at [53, 383] on span at bounding box center [54, 379] width 18 height 18
click at [1041, 288] on p "Durante los últimos 5 años hemos sido la colección más eficaz de la industria p…" at bounding box center [884, 288] width 726 height 85
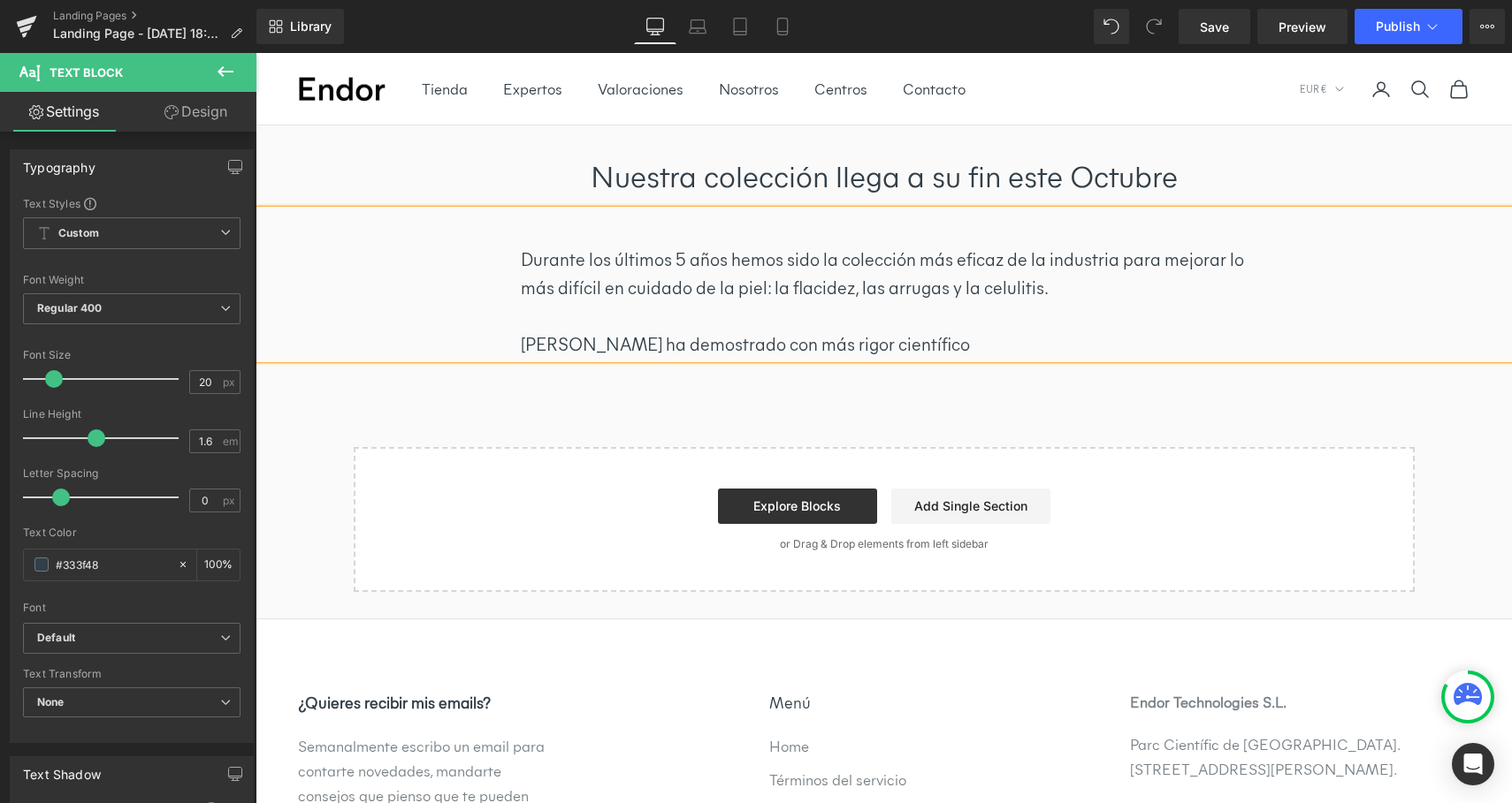
click at [968, 349] on p "[PERSON_NAME] ha demostrado con más rigor científico" at bounding box center [884, 344] width 726 height 28
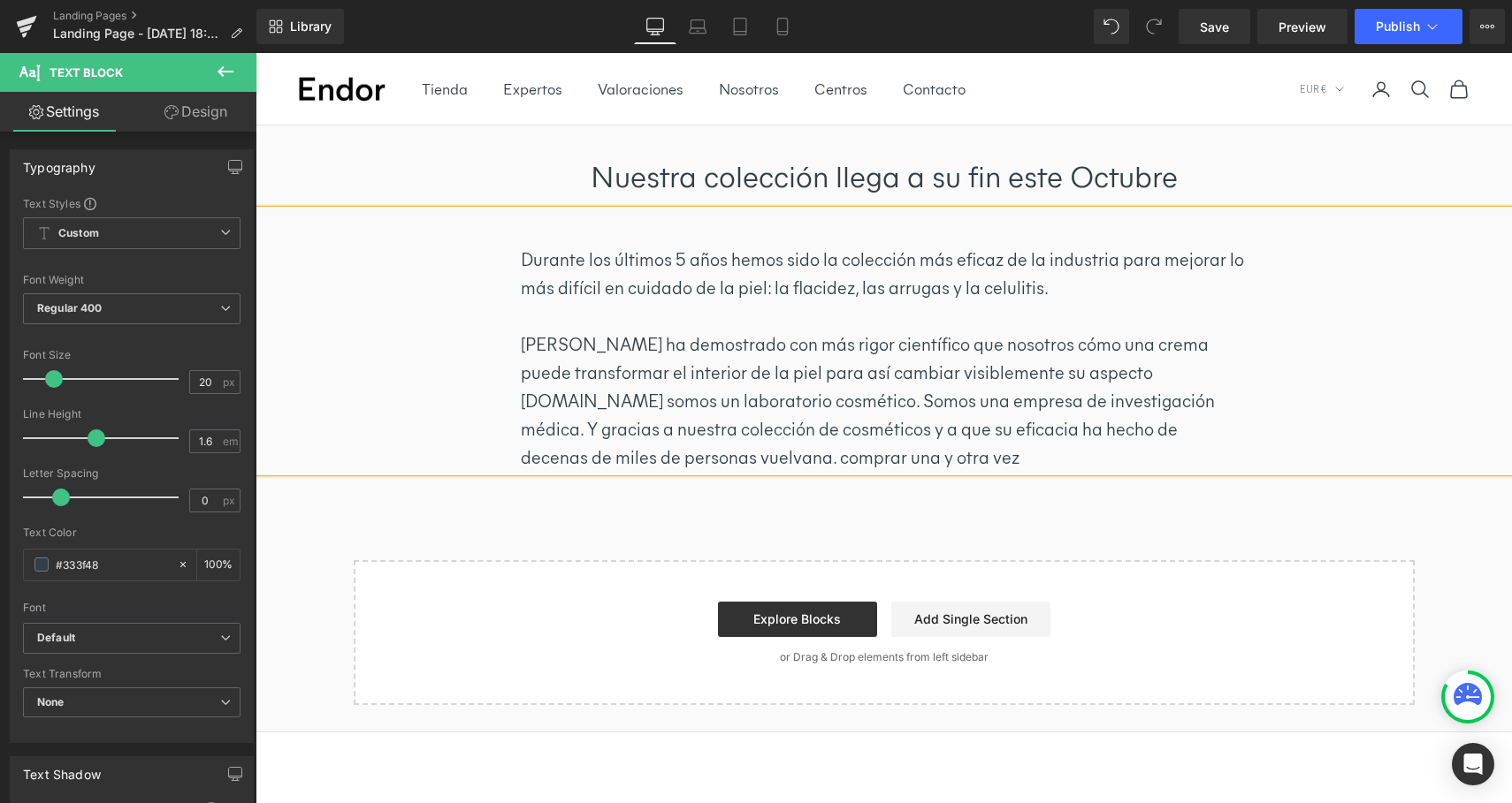
click at [1153, 375] on p "[PERSON_NAME] ha demostrado con más rigor científico que nosotros cómo una crem…" at bounding box center [884, 401] width 726 height 142
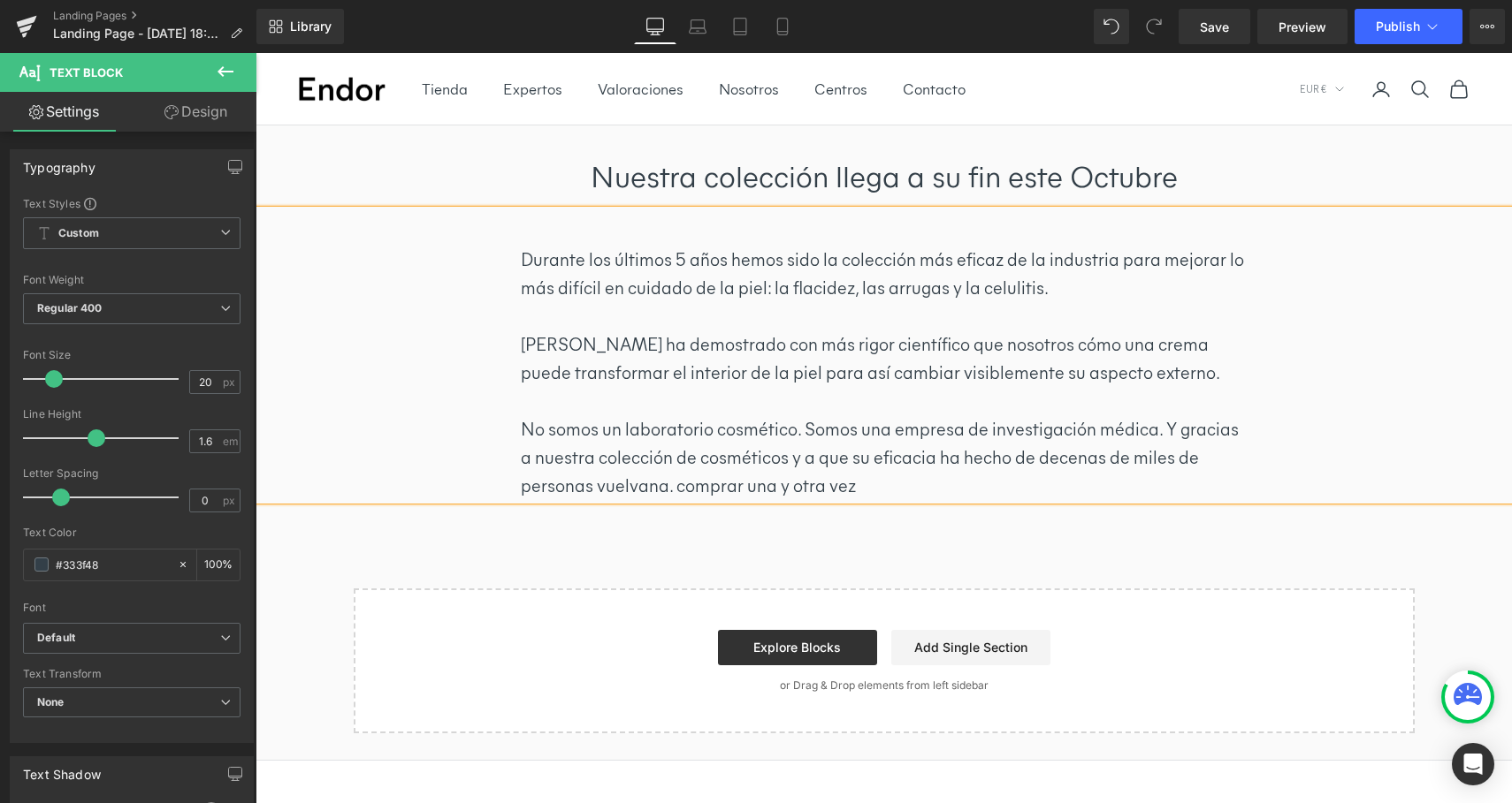
click at [1161, 425] on p "No somos un laboratorio cosmético. Somos una empresa de investigación médica. Y…" at bounding box center [884, 458] width 726 height 85
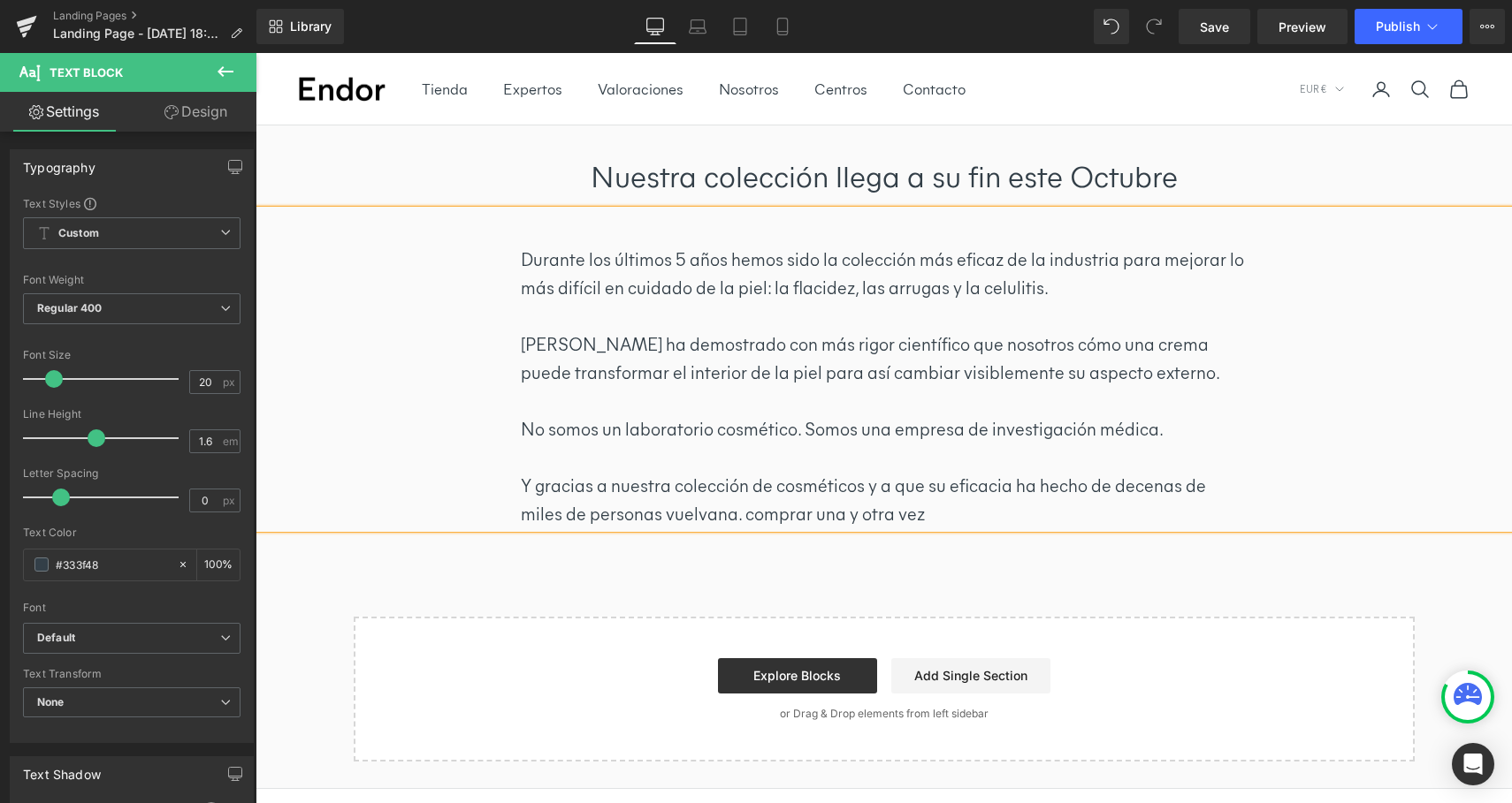
click at [1169, 432] on p "No somos un laboratorio cosmético. Somos una empresa de investigación médica." at bounding box center [884, 429] width 726 height 28
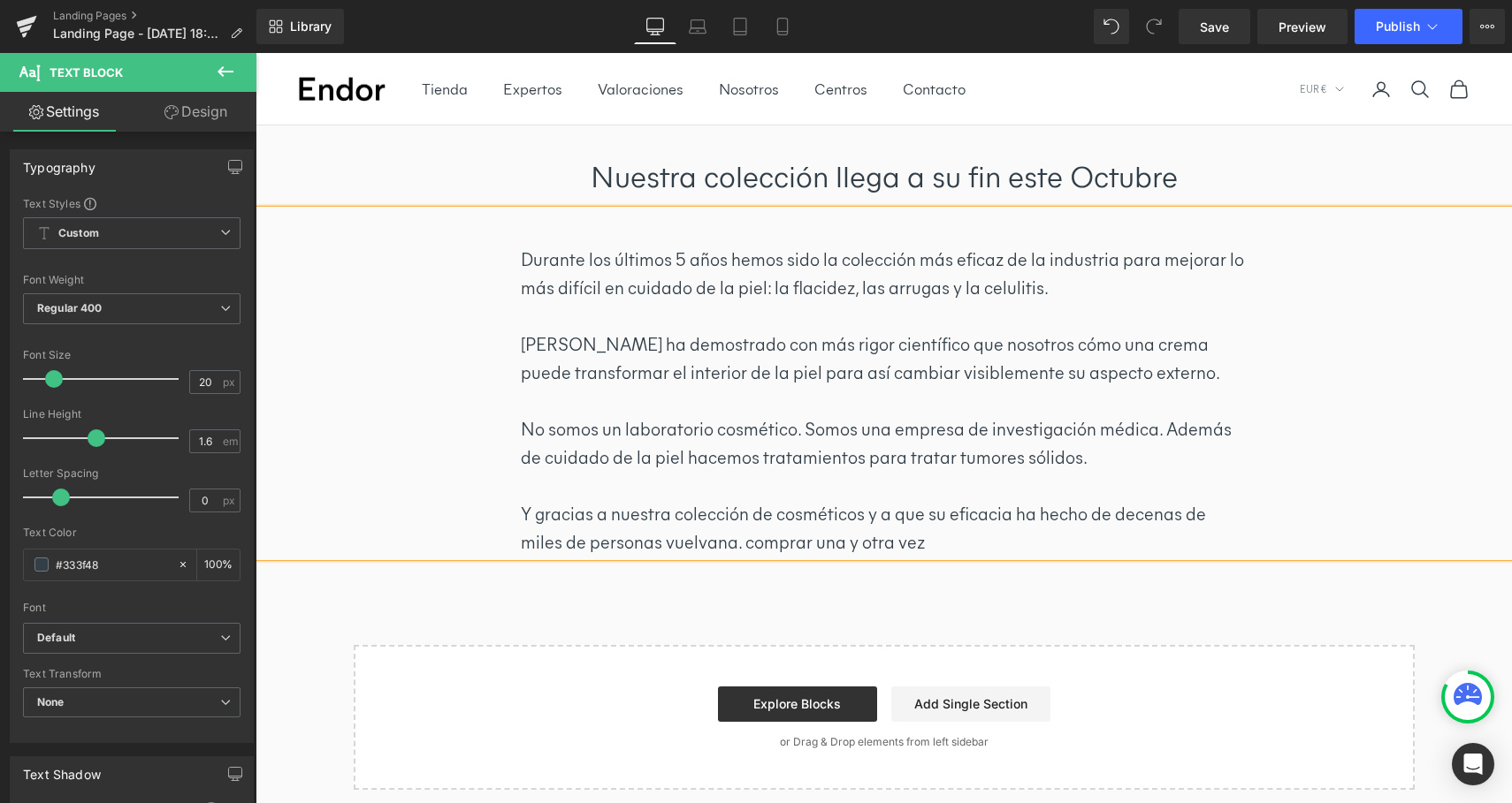
click at [677, 546] on p "Y gracias a nuestra colección de cosméticos y a que su eficacia ha hecho de dec…" at bounding box center [884, 528] width 726 height 57
click at [903, 538] on p "Y gracias a nuestra colección de cosméticos y a que su eficacia ha hecho de dec…" at bounding box center [884, 528] width 726 height 57
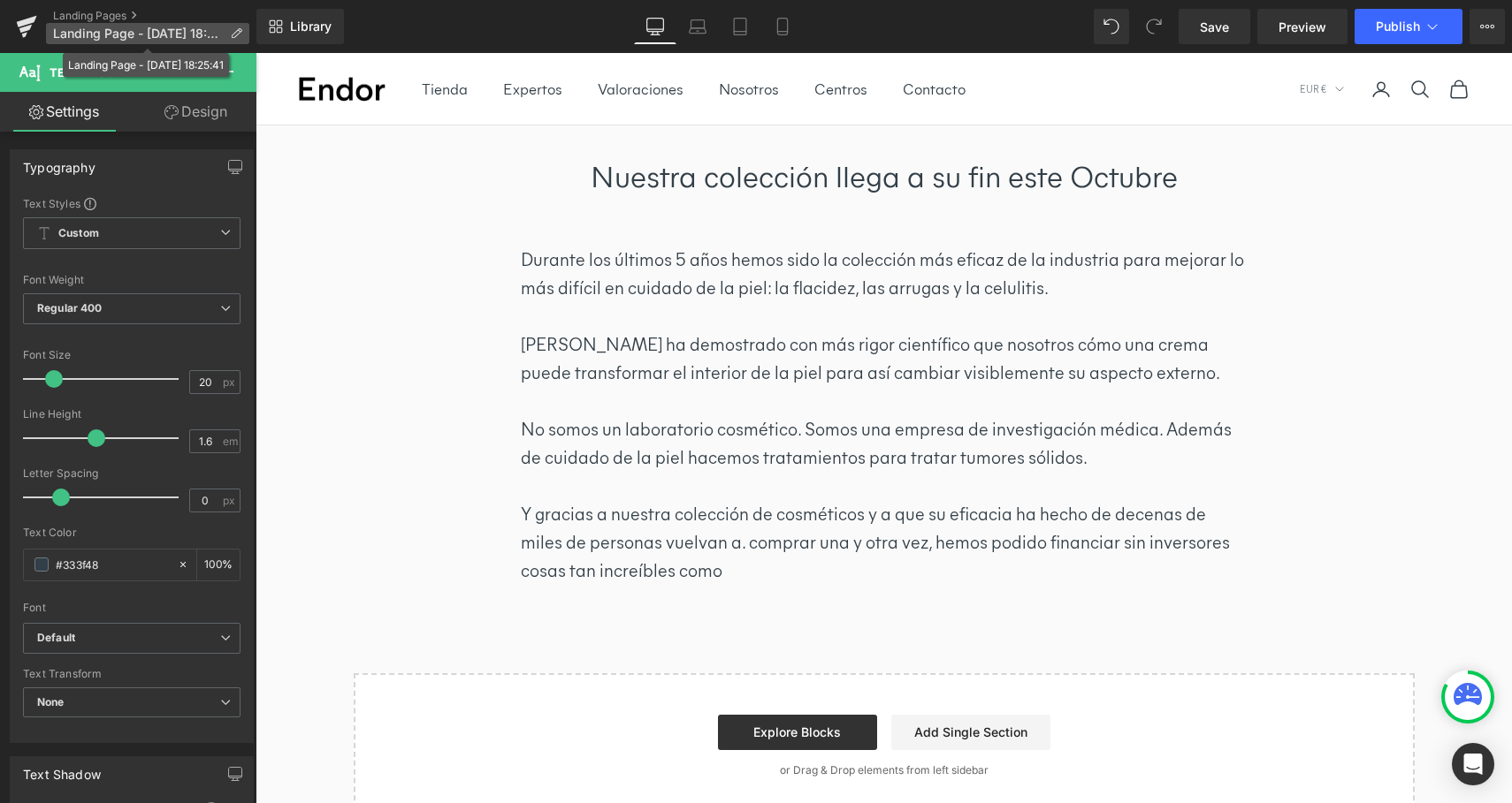
click at [106, 28] on span "Landing Page - [DATE] 18:25:41" at bounding box center [137, 33] width 169 height 14
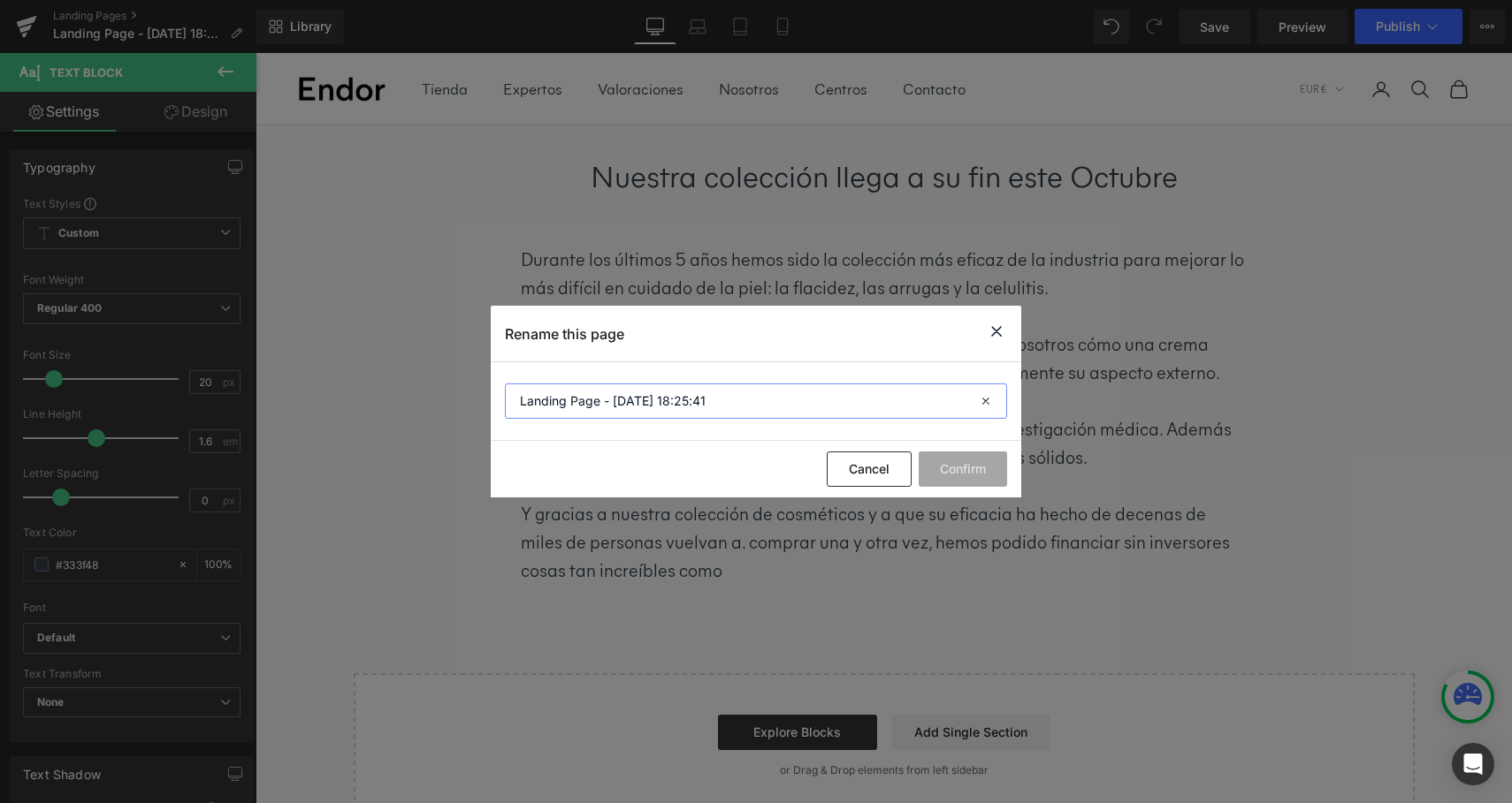
click at [722, 399] on input "Landing Page - [DATE] 18:25:41" at bounding box center [756, 401] width 502 height 35
type input "despedida"
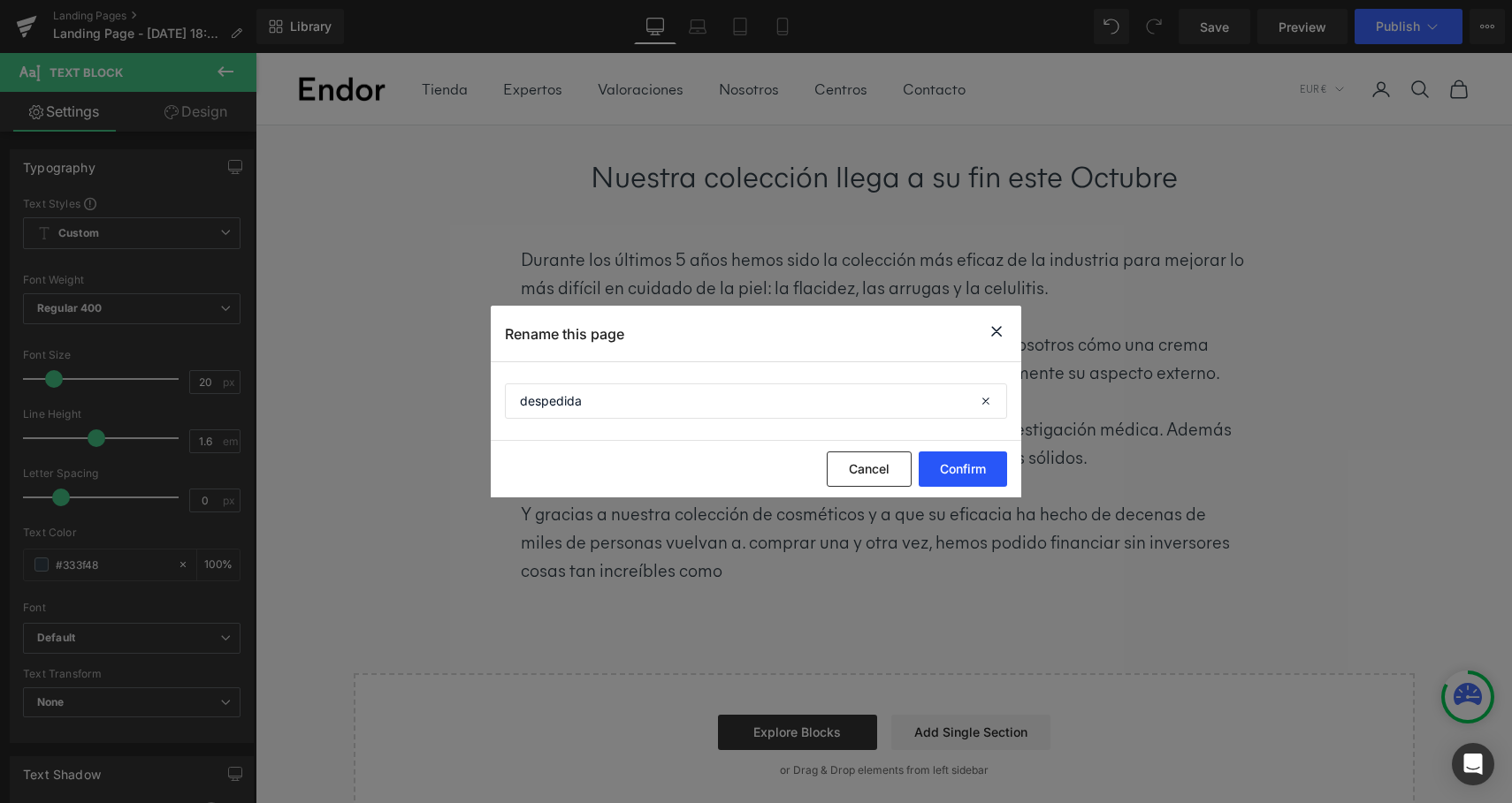
click at [957, 473] on button "Confirm" at bounding box center [963, 469] width 88 height 35
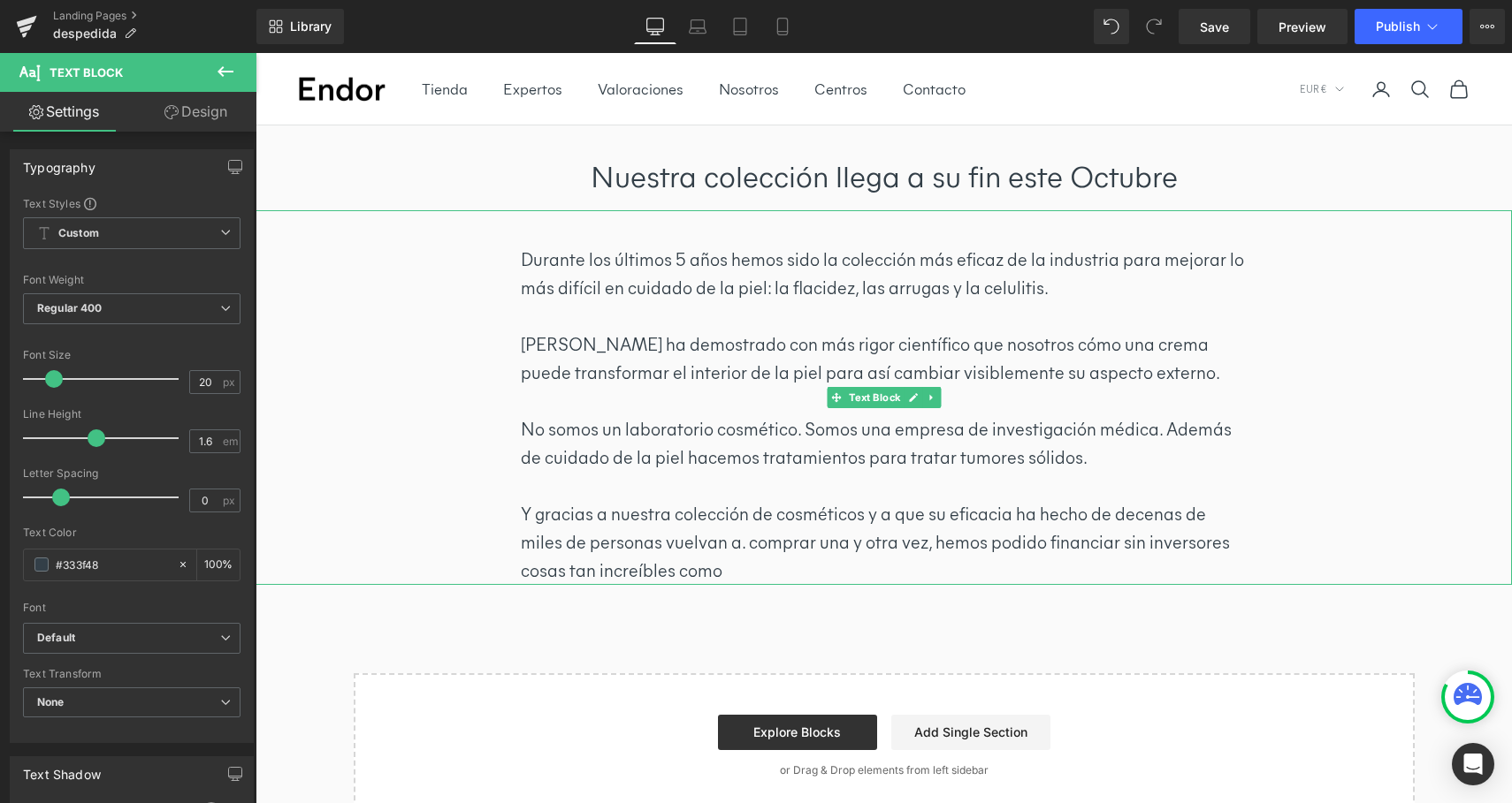
click at [890, 287] on p "Durante los últimos 5 años hemos sido la colección más eficaz de la industria p…" at bounding box center [884, 274] width 726 height 57
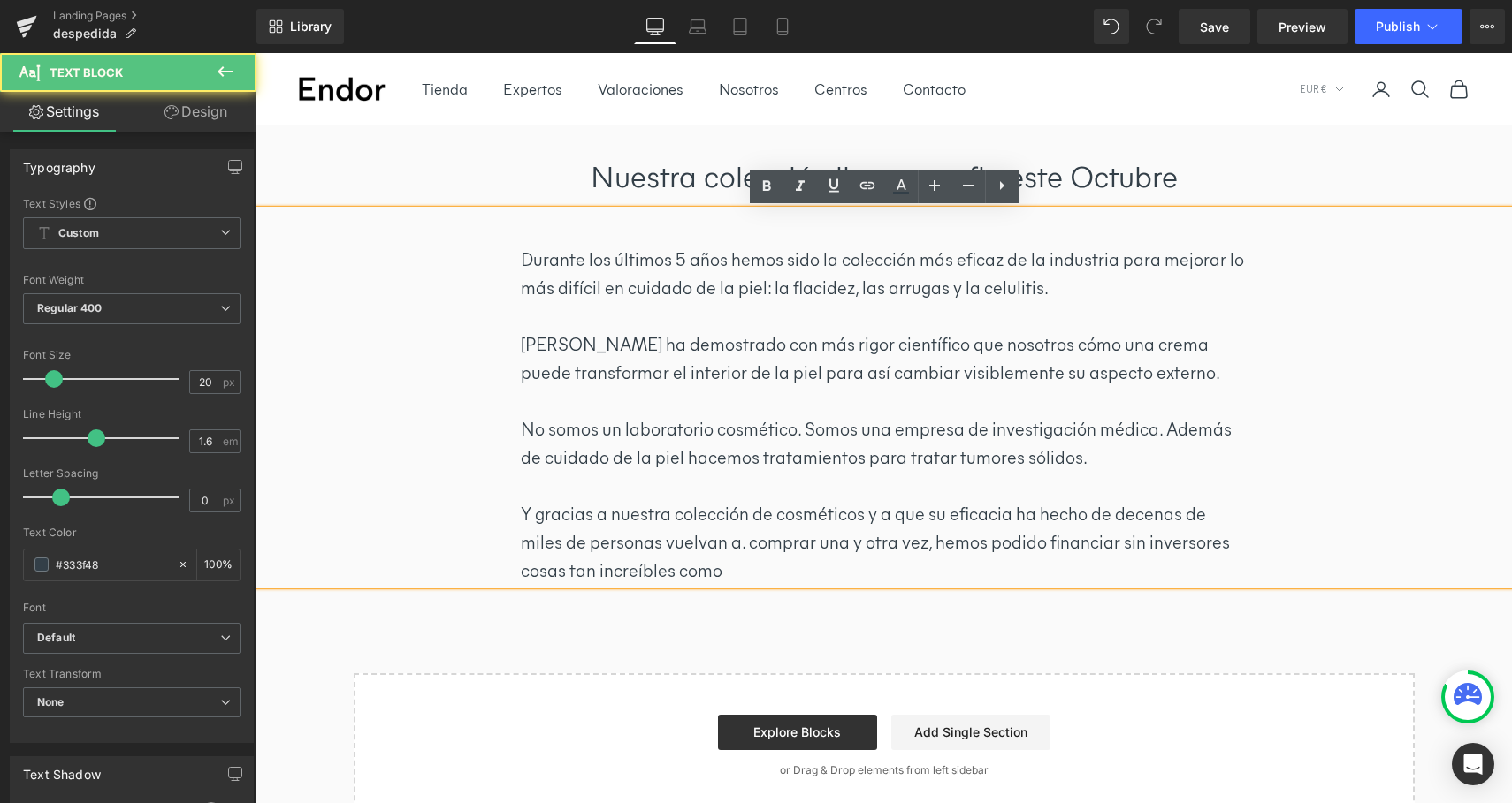
click at [890, 287] on p "Durante los últimos 5 años hemos sido la colección más eficaz de la industria p…" at bounding box center [884, 274] width 726 height 57
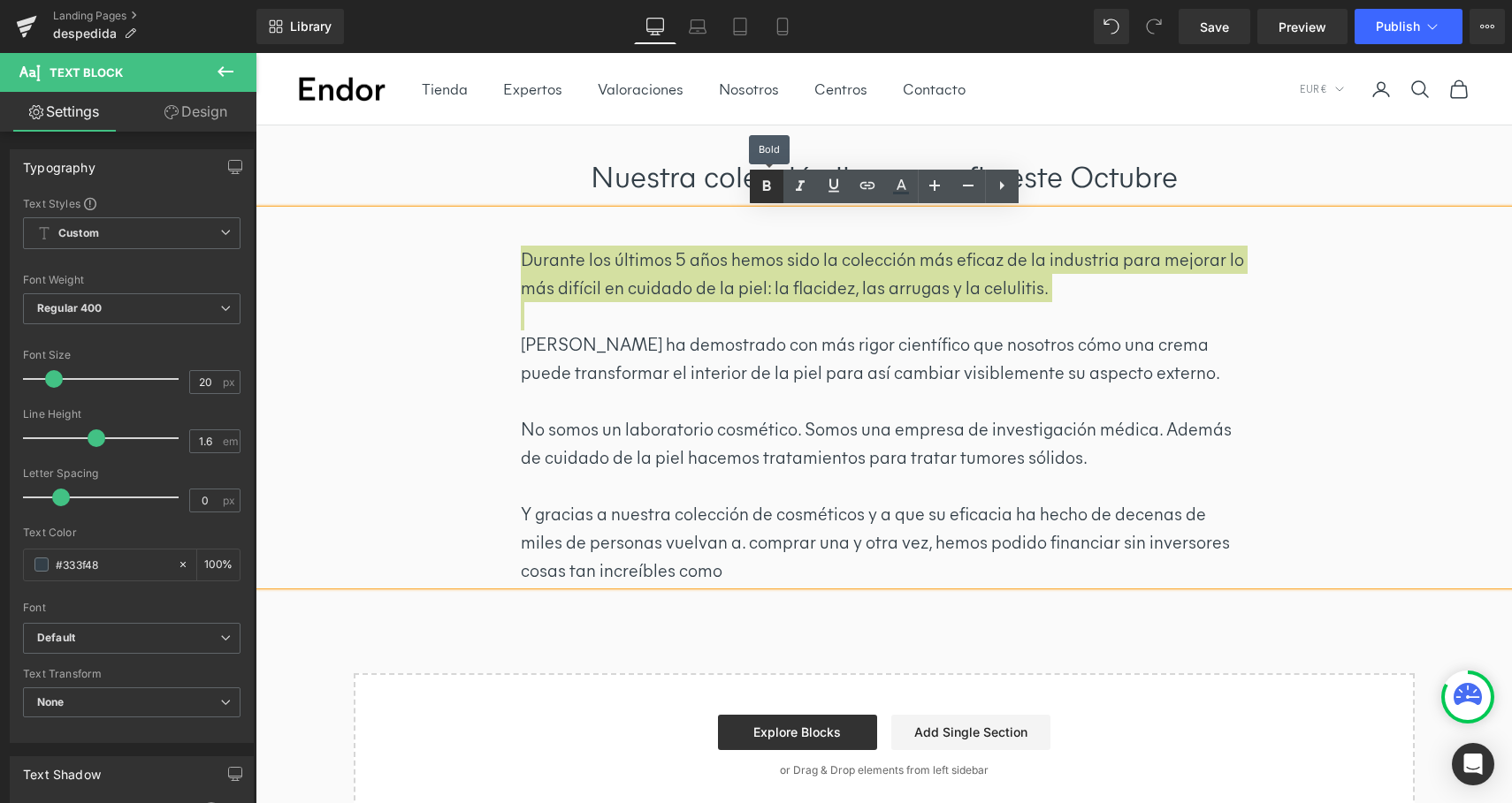
click at [766, 193] on icon at bounding box center [767, 187] width 22 height 22
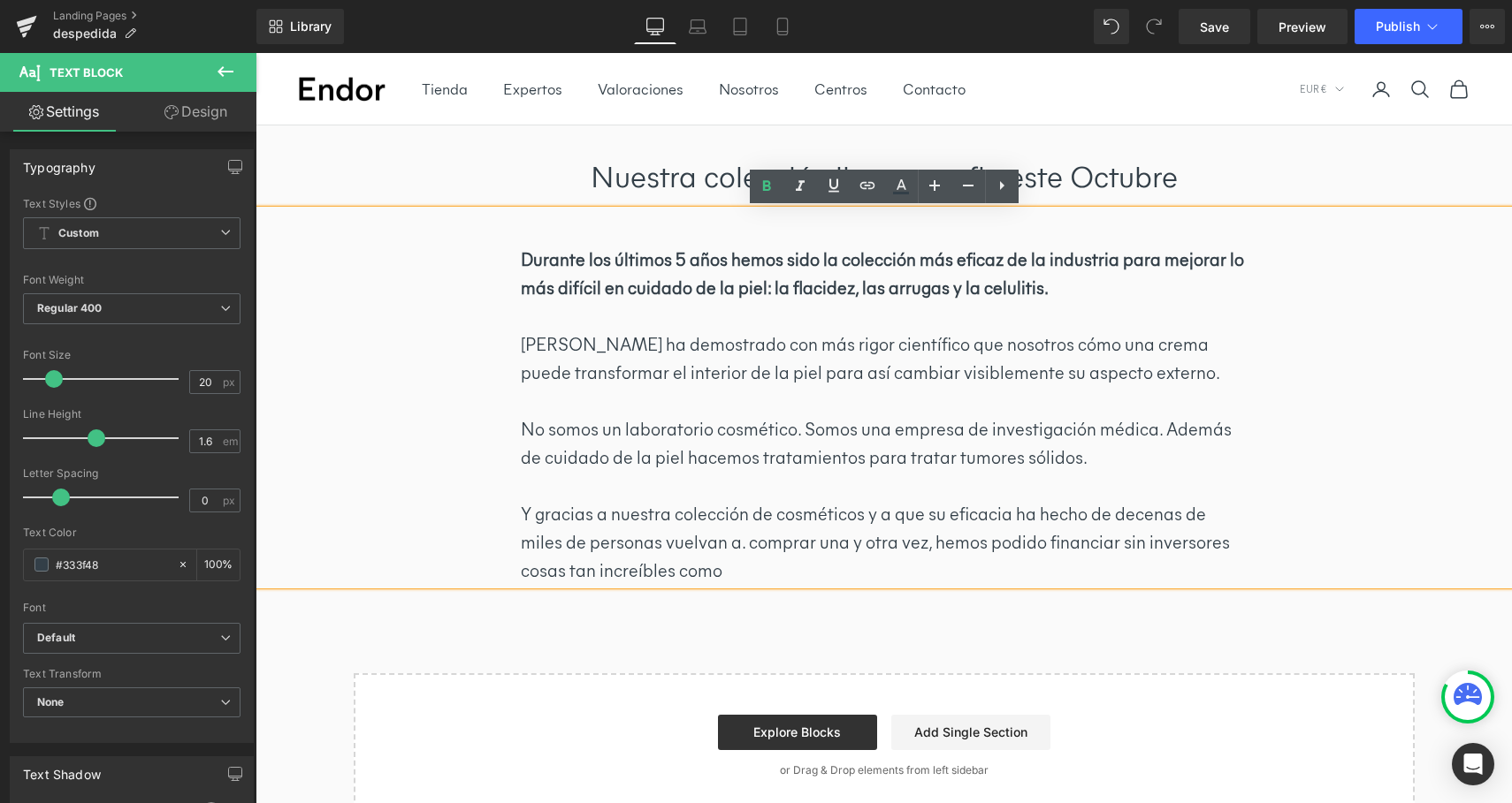
click at [1248, 635] on div "Nuestra colección llega a su fin este Octubre Heading Row Durante los últimos 5…" at bounding box center [884, 471] width 1257 height 692
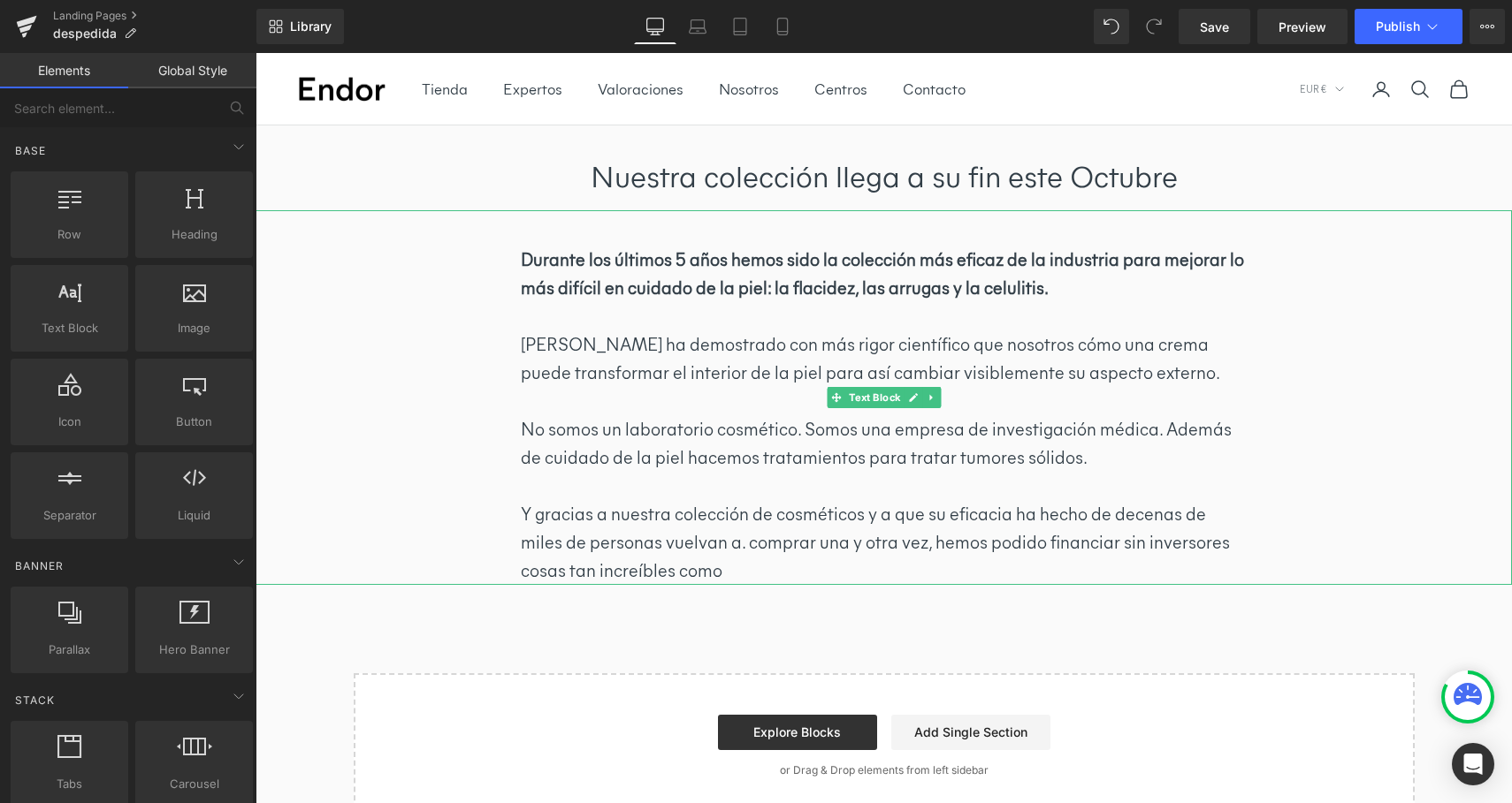
click at [1107, 346] on p "[PERSON_NAME] ha demostrado con más rigor científico que nosotros cómo una crem…" at bounding box center [884, 359] width 726 height 57
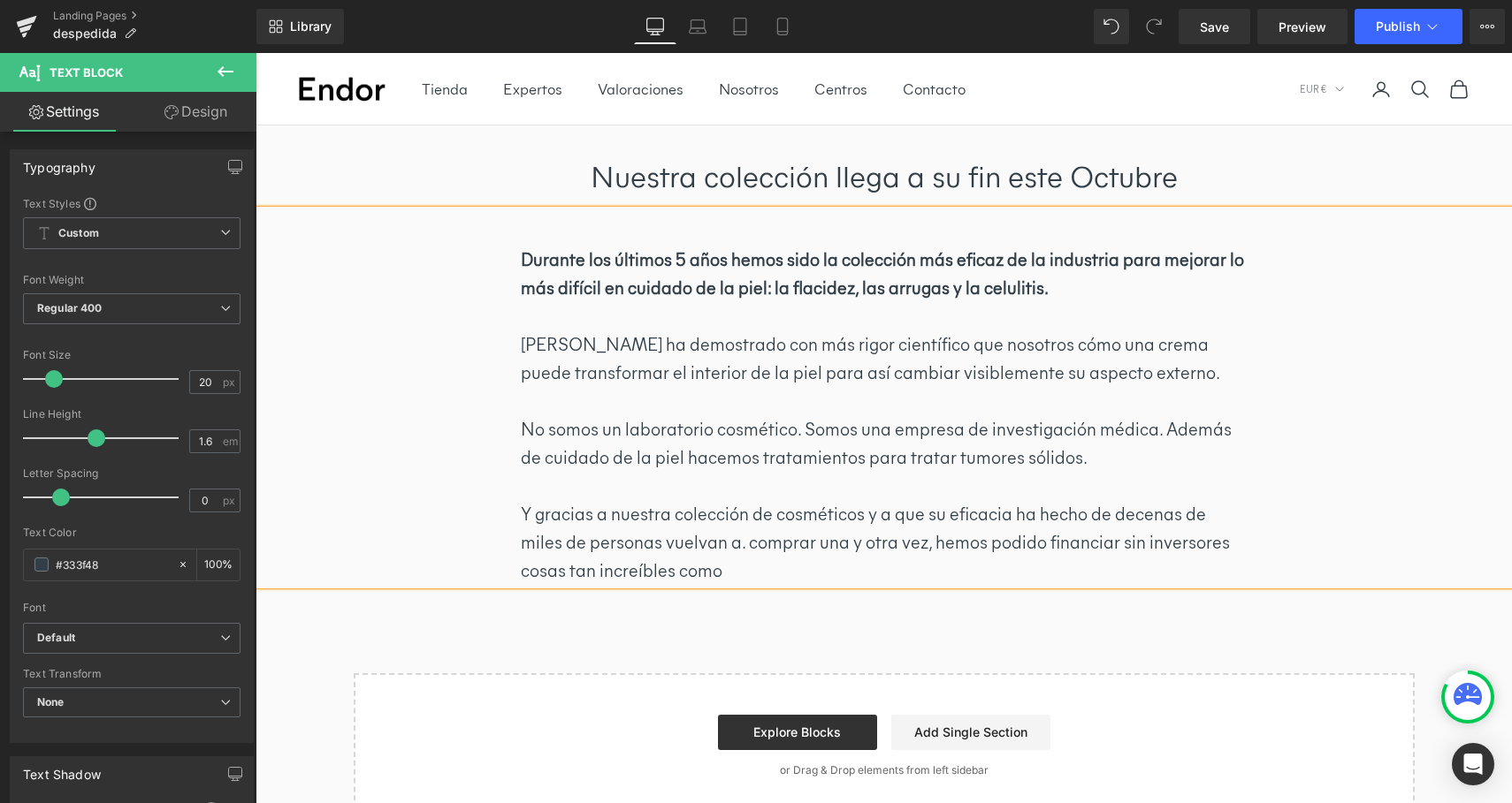
click at [700, 545] on p "Y gracias a nuestra colección de cosméticos y a que su eficacia ha hecho de dec…" at bounding box center [884, 542] width 726 height 85
click at [796, 570] on p "Y gracias a nuestra colección de cosméticos y a que su eficacia ha hecho de dec…" at bounding box center [884, 542] width 726 height 85
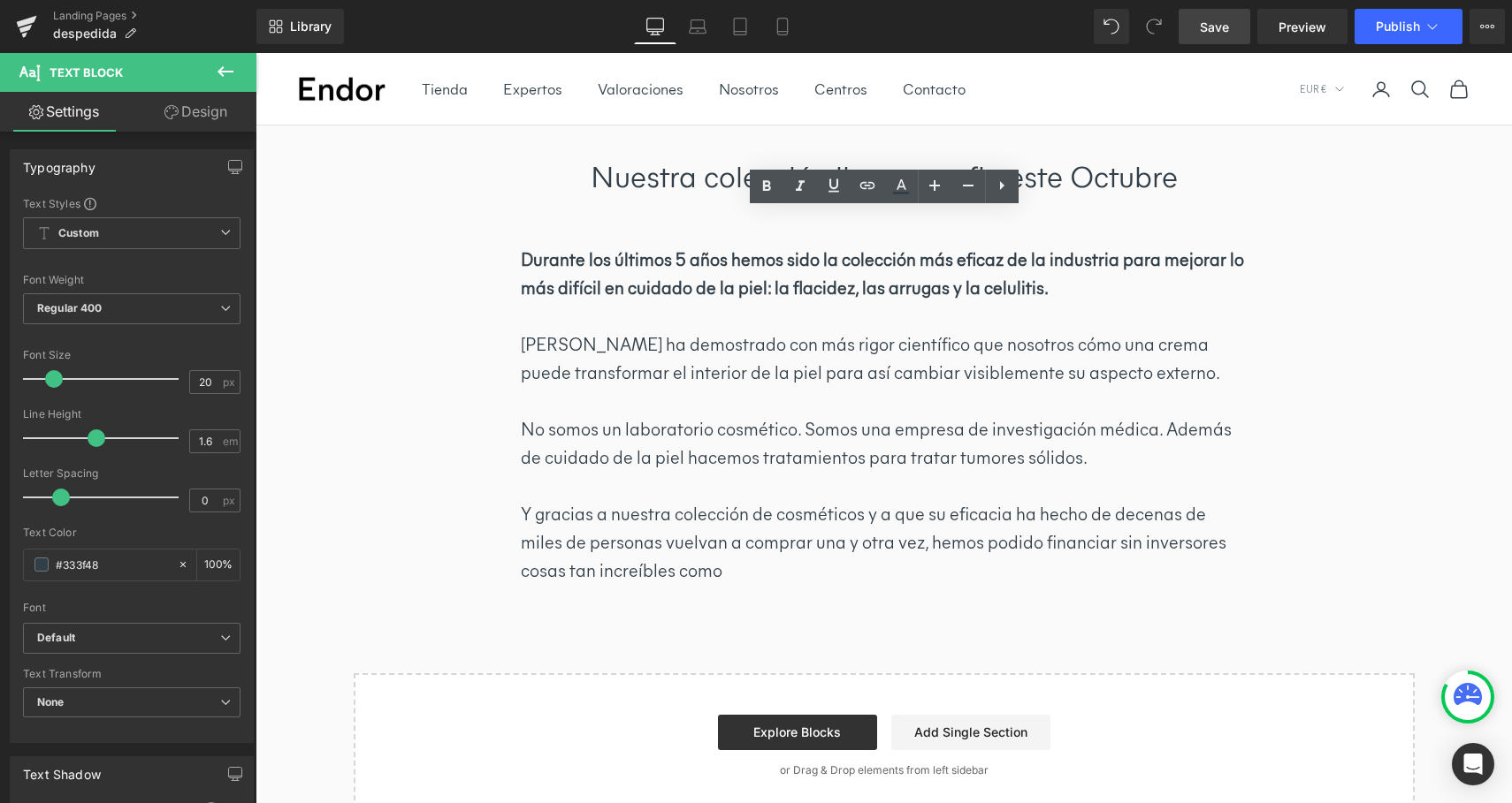
click at [1220, 30] on span "Save" at bounding box center [1214, 26] width 29 height 19
